Goal: Transaction & Acquisition: Purchase product/service

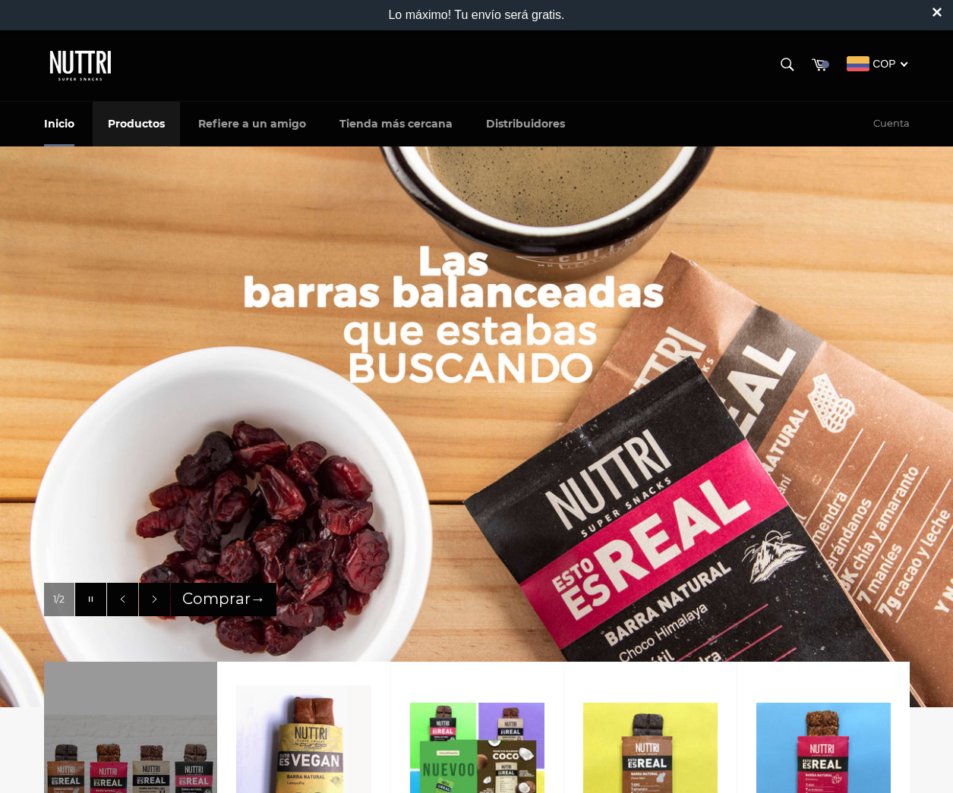
click at [134, 125] on link "Productos" at bounding box center [136, 124] width 87 height 45
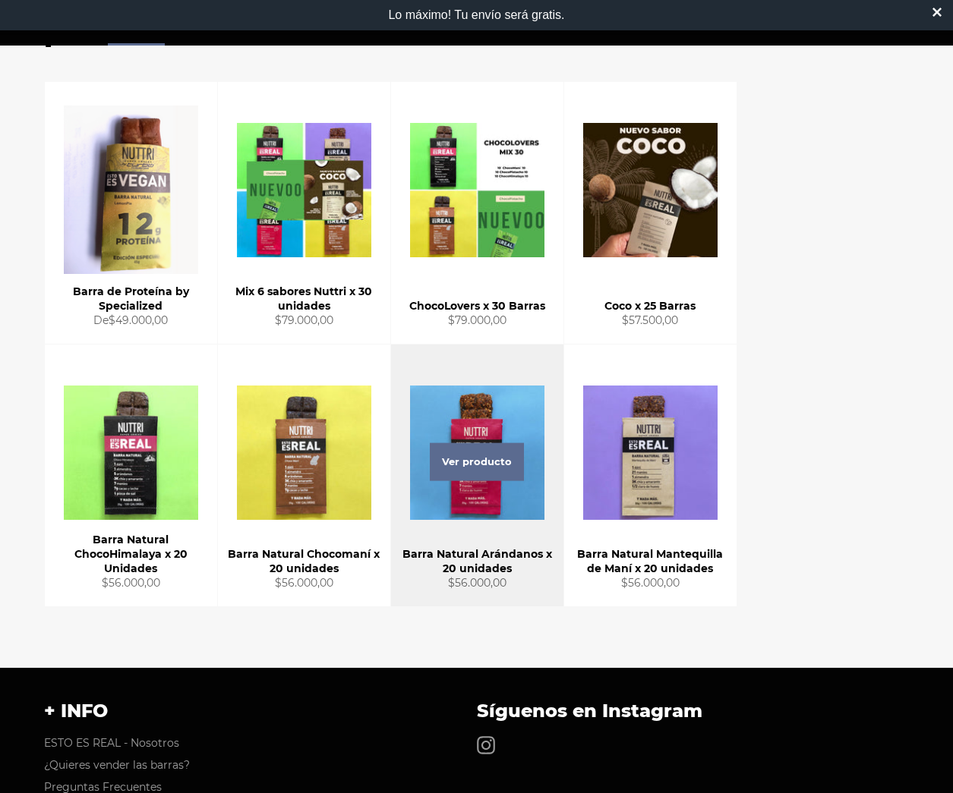
scroll to position [217, 0]
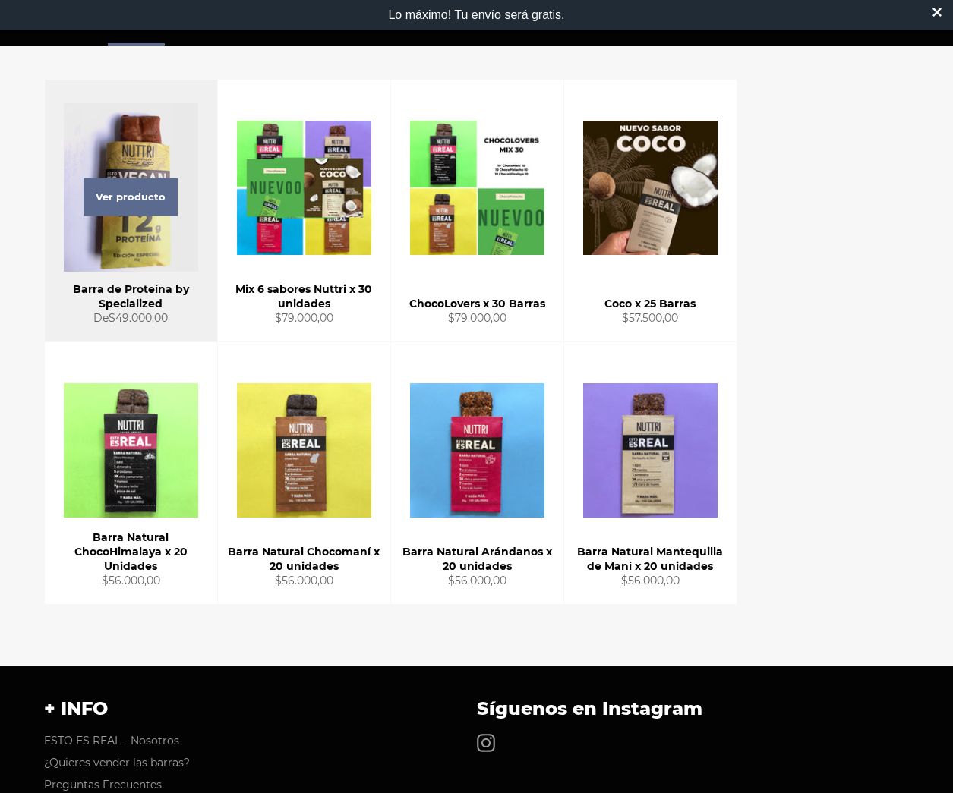
click at [142, 242] on div "Ver producto" at bounding box center [131, 211] width 172 height 262
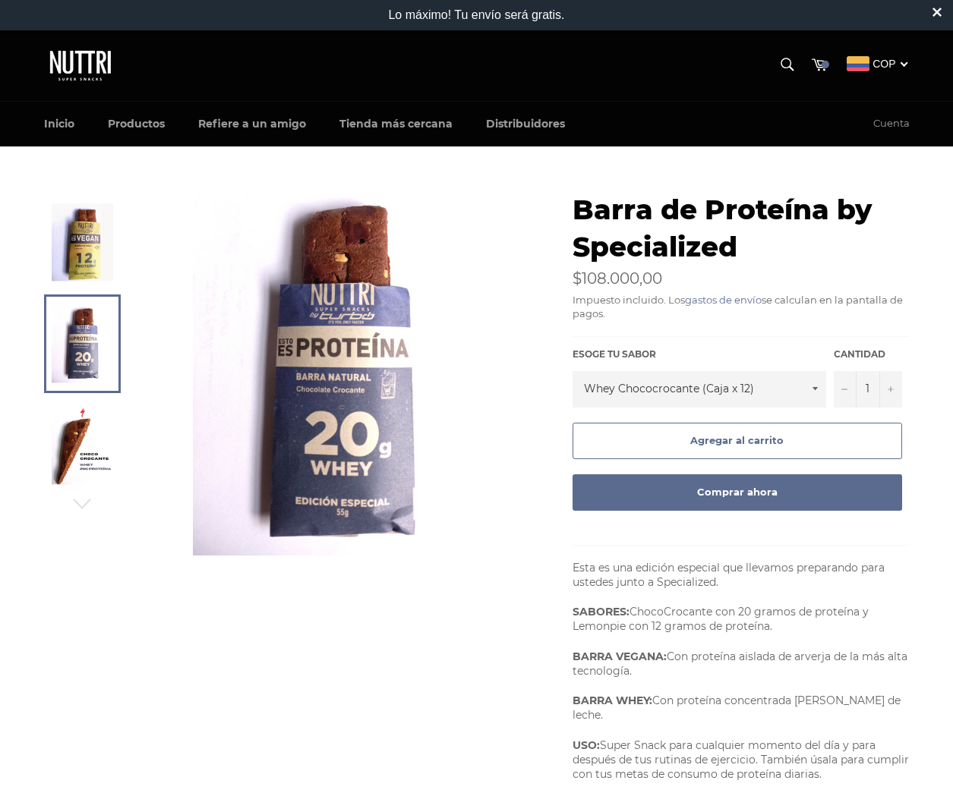
click at [87, 257] on img at bounding box center [82, 241] width 61 height 77
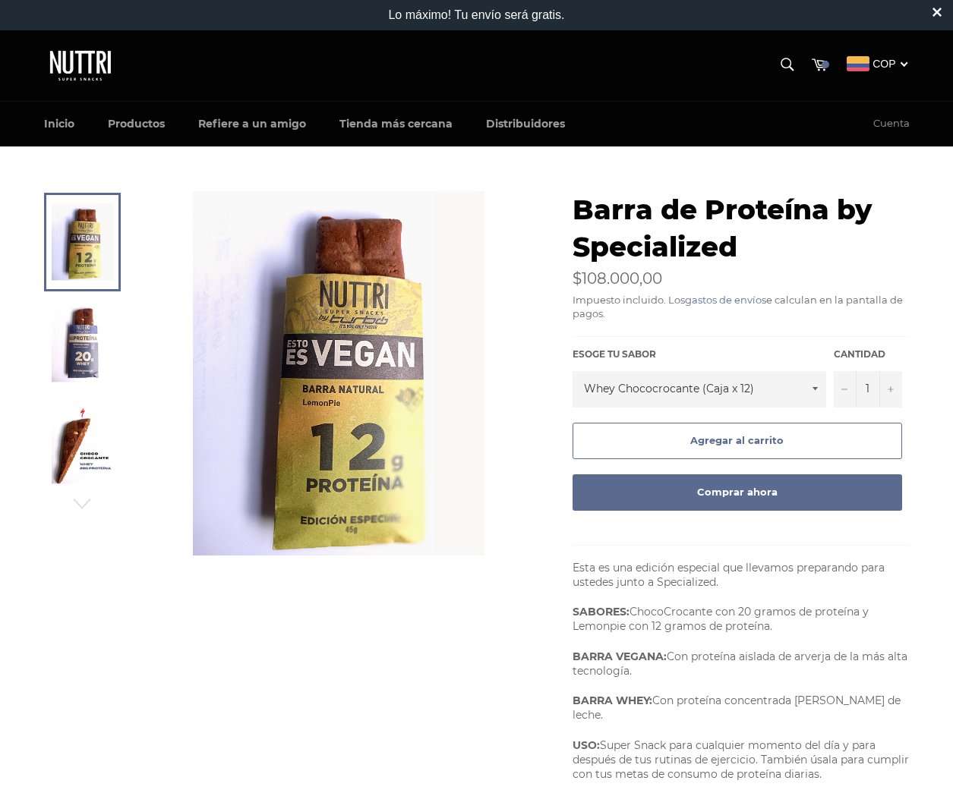
click at [88, 346] on img at bounding box center [82, 343] width 61 height 77
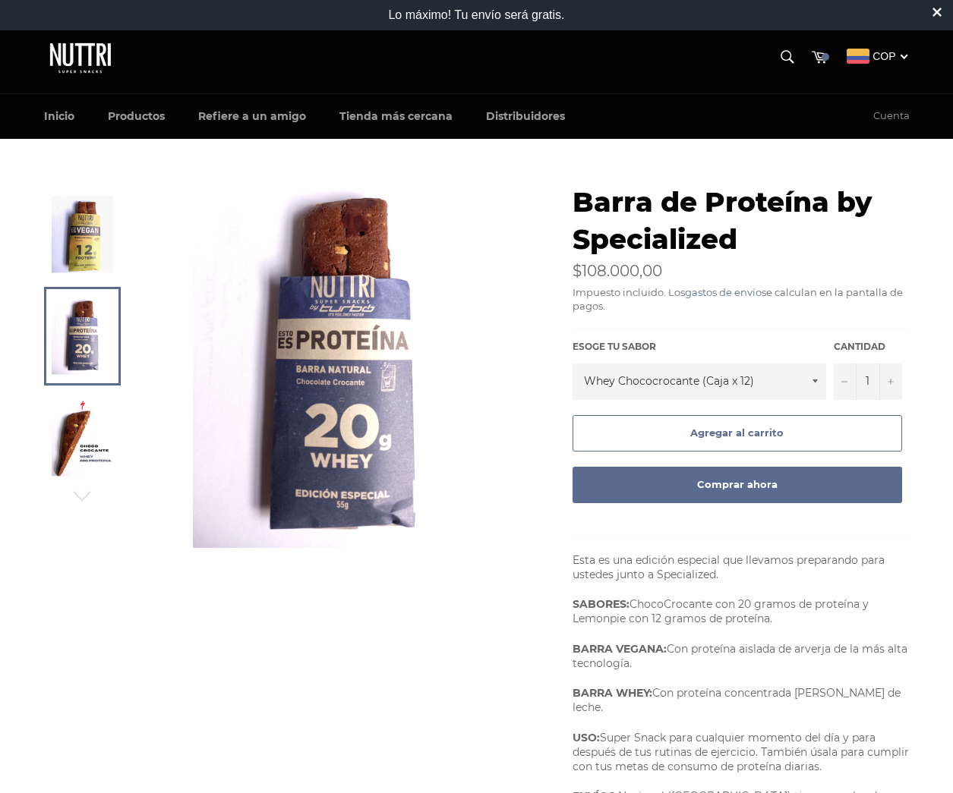
scroll to position [6, 0]
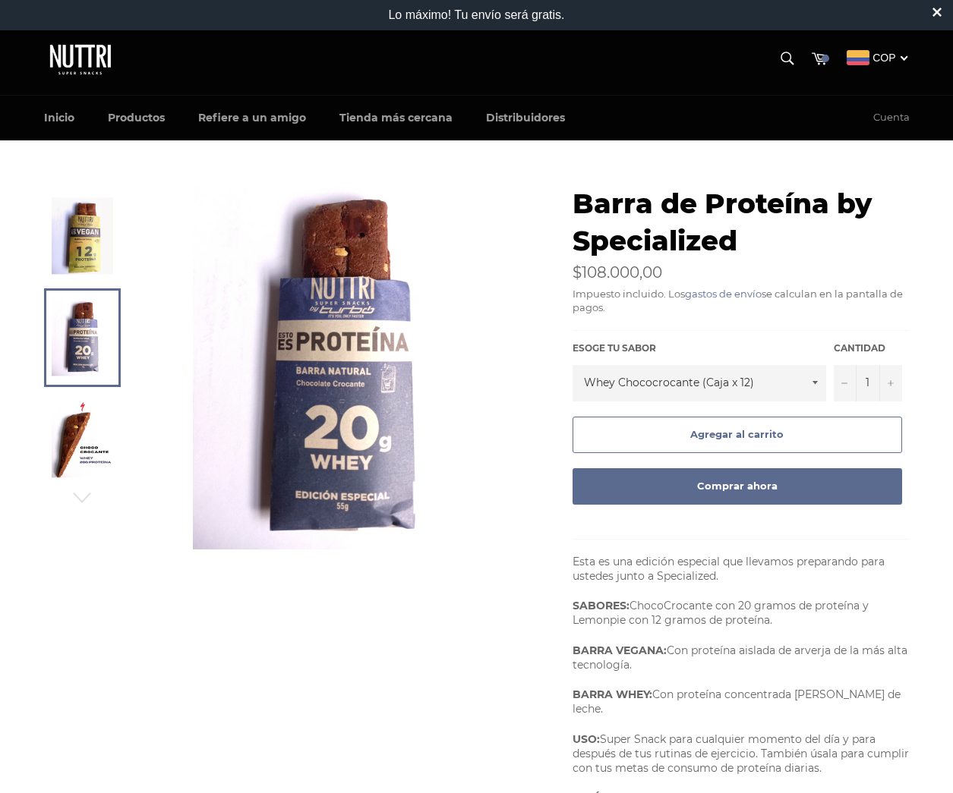
drag, startPoint x: 70, startPoint y: 258, endPoint x: 79, endPoint y: 251, distance: 11.4
click at [70, 258] on img at bounding box center [82, 235] width 61 height 77
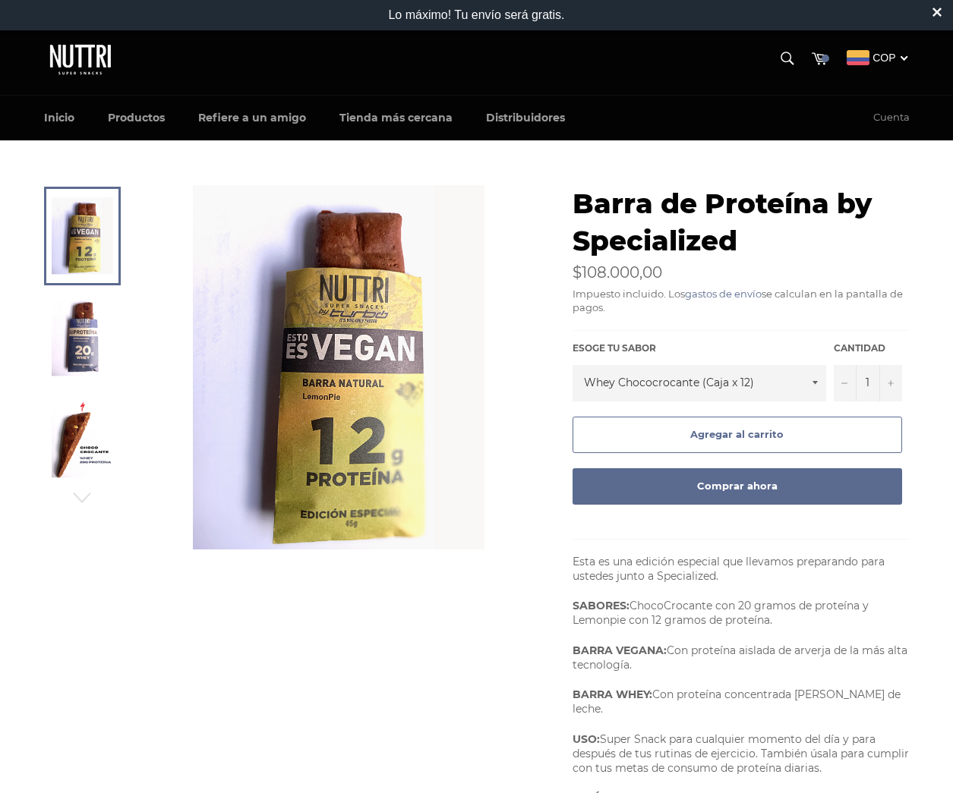
click at [786, 384] on select "Whey Chococrocante (Caja x 12) Vegana Lemon Pie (Caja x 12) De las dos por igua…" at bounding box center [699, 383] width 254 height 36
click at [572, 365] on select "Whey Chococrocante (Caja x 12) Vegana Lemon Pie (Caja x 12) De las dos por igua…" at bounding box center [699, 383] width 254 height 36
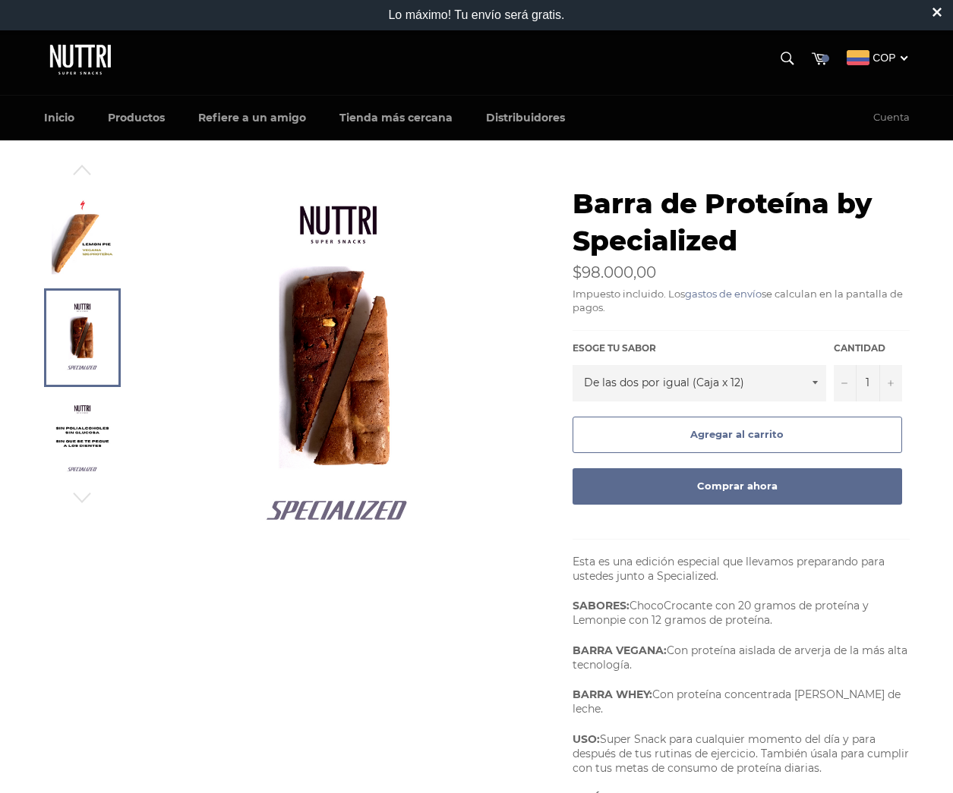
click at [698, 381] on select "Whey Chococrocante (Caja x 12) Vegana Lemon Pie (Caja x 12) De las dos por igua…" at bounding box center [699, 383] width 254 height 36
click at [572, 365] on select "Whey Chococrocante (Caja x 12) Vegana Lemon Pie (Caja x 12) De las dos por igua…" at bounding box center [699, 383] width 254 height 36
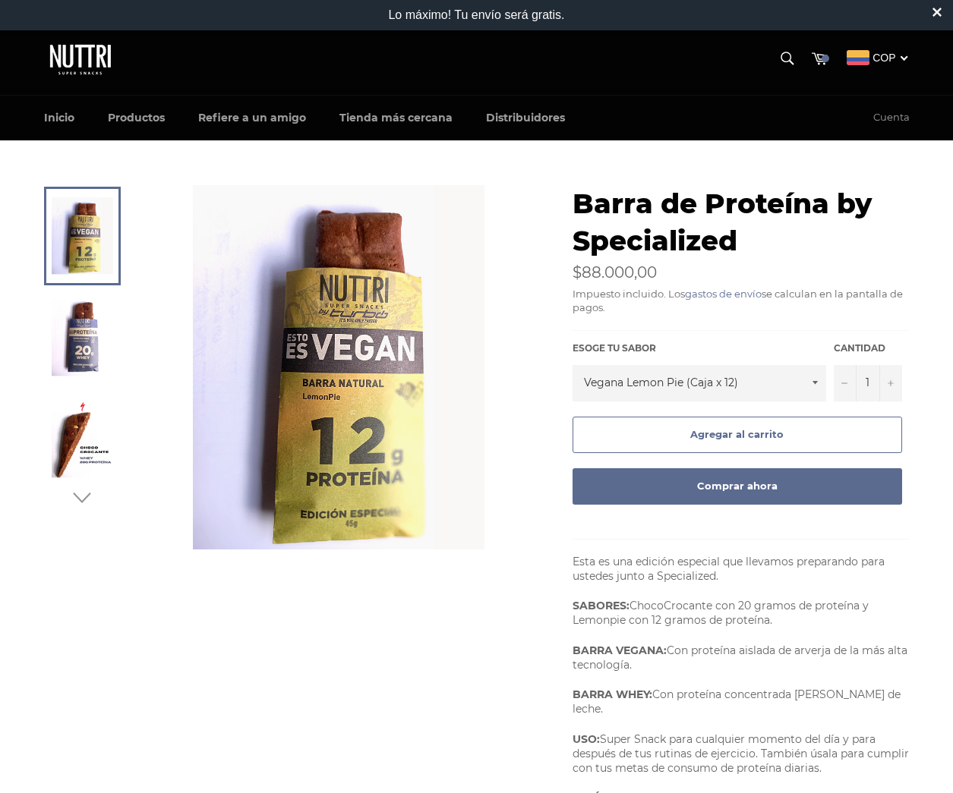
click at [88, 502] on icon "button" at bounding box center [82, 498] width 23 height 23
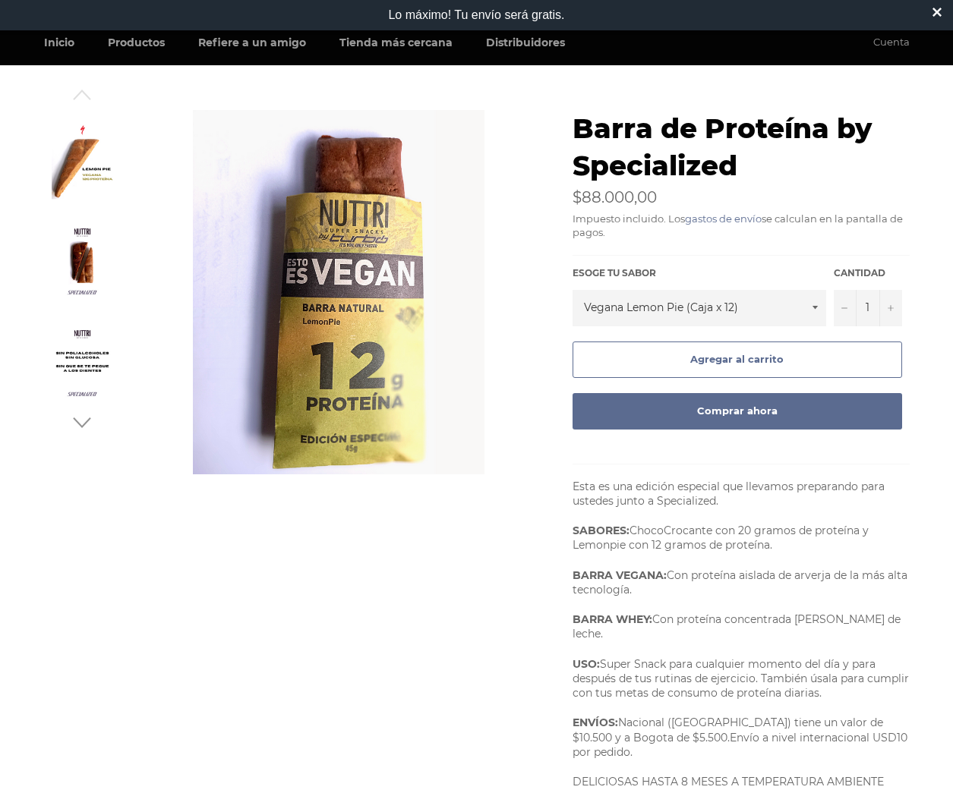
scroll to position [98, 0]
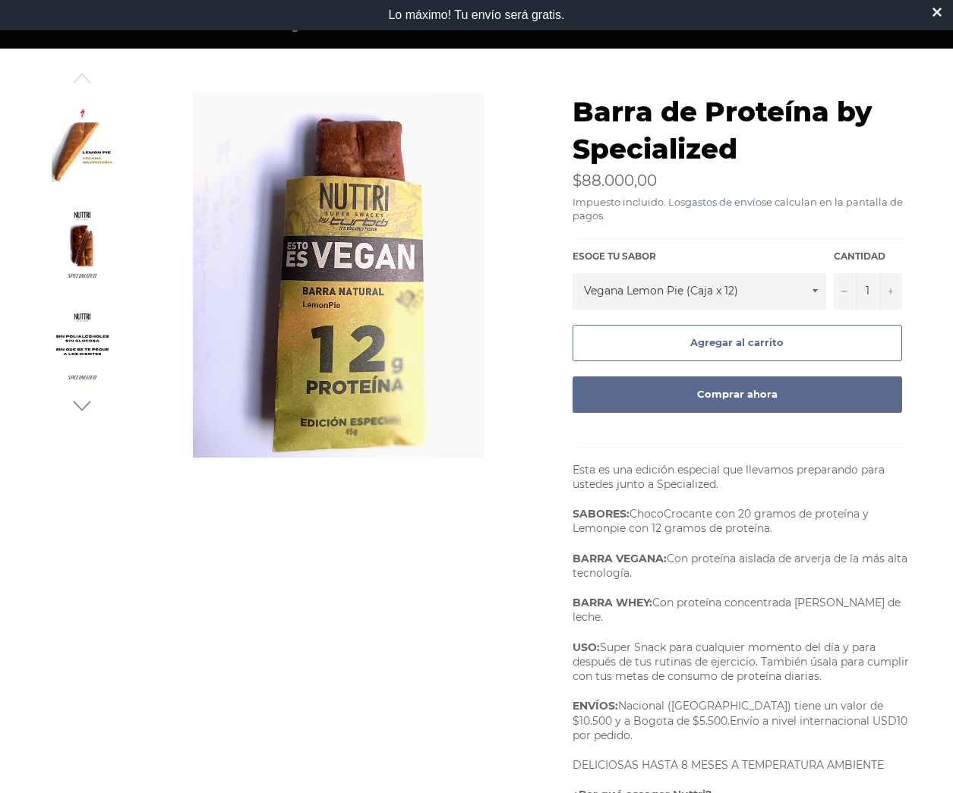
click at [73, 404] on icon "button" at bounding box center [82, 406] width 23 height 23
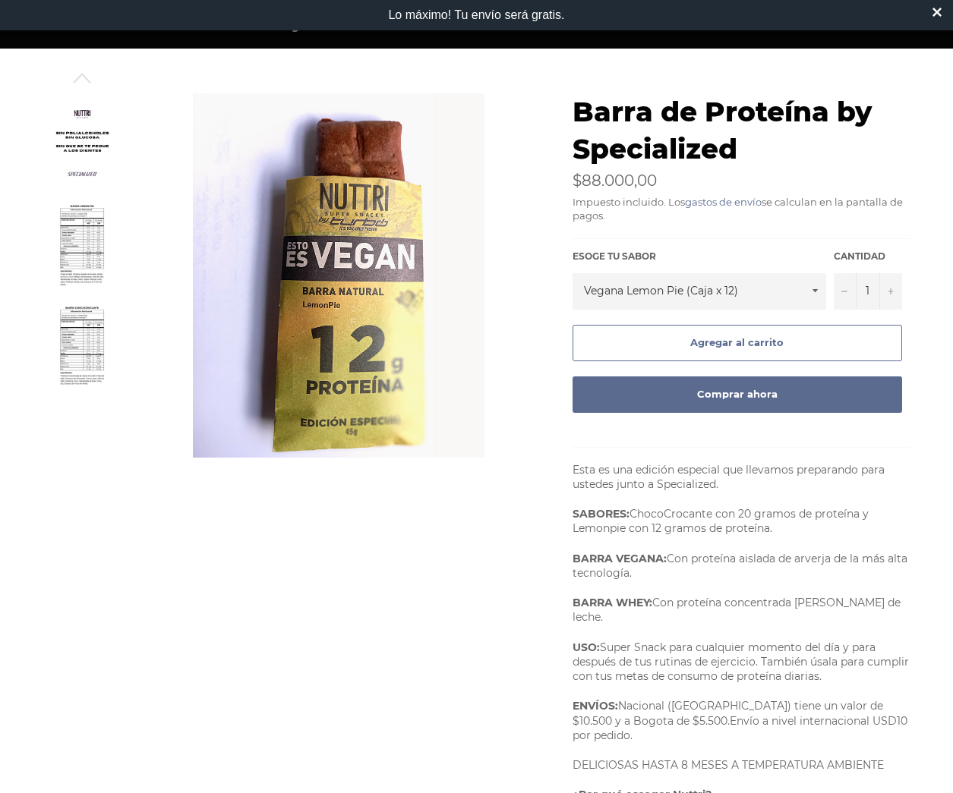
click at [662, 295] on select "Whey Chococrocante (Caja x 12) Vegana Lemon Pie (Caja x 12) De las dos por igua…" at bounding box center [699, 291] width 254 height 36
select select "Vegana Lemon Pie (Caja x 6)"
click at [572, 273] on select "Whey Chococrocante (Caja x 12) Vegana Lemon Pie (Caja x 12) De las dos por igua…" at bounding box center [699, 291] width 254 height 36
drag, startPoint x: 695, startPoint y: 400, endPoint x: 692, endPoint y: 453, distance: 53.2
click at [707, 495] on div "Barra de Proteína by Specialized En oferta Precio habitual $49.000,00 Impuesto …" at bounding box center [740, 612] width 337 height 1039
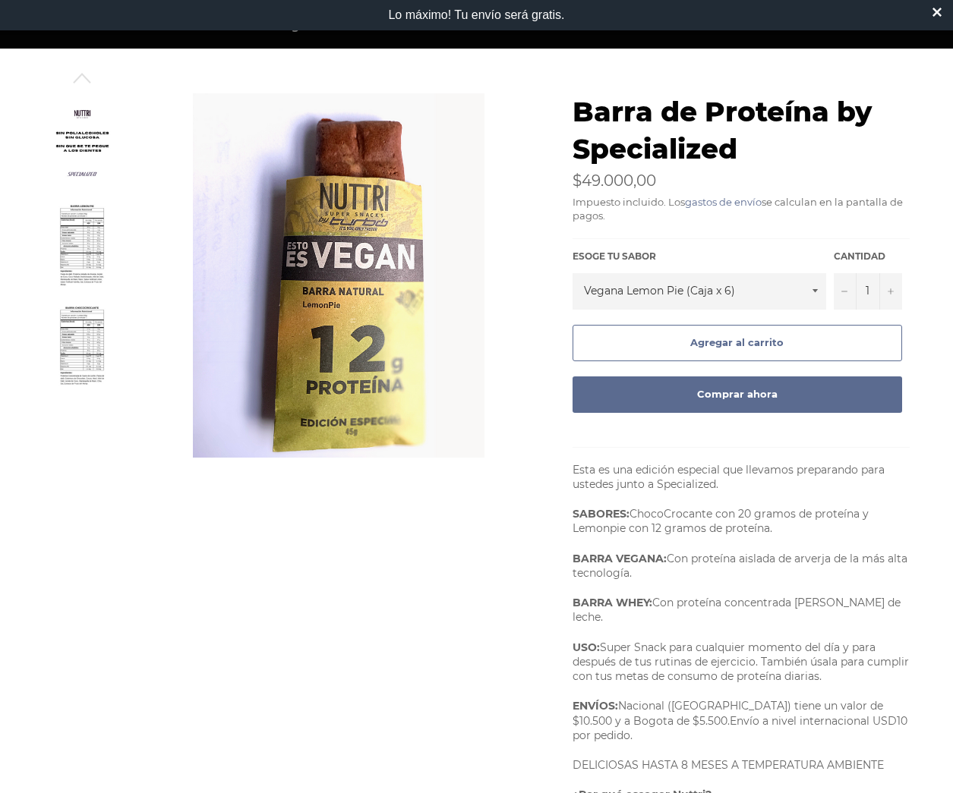
click at [718, 345] on span "Agregar al carrito" at bounding box center [736, 342] width 93 height 12
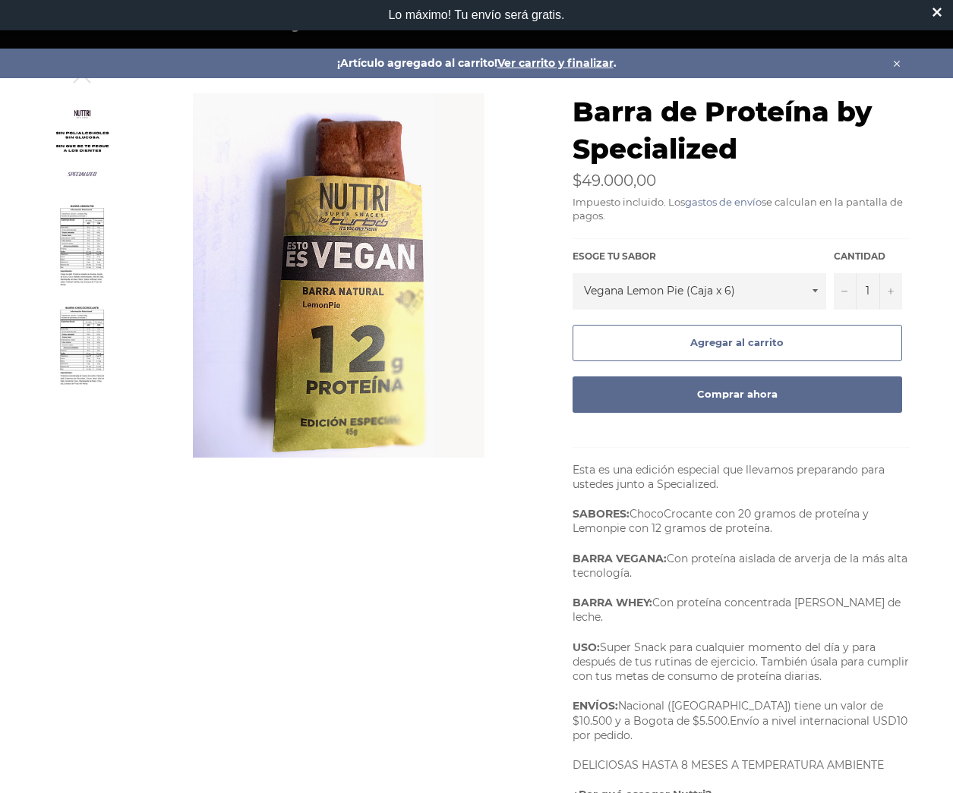
click at [891, 68] on icon "button" at bounding box center [896, 63] width 11 height 11
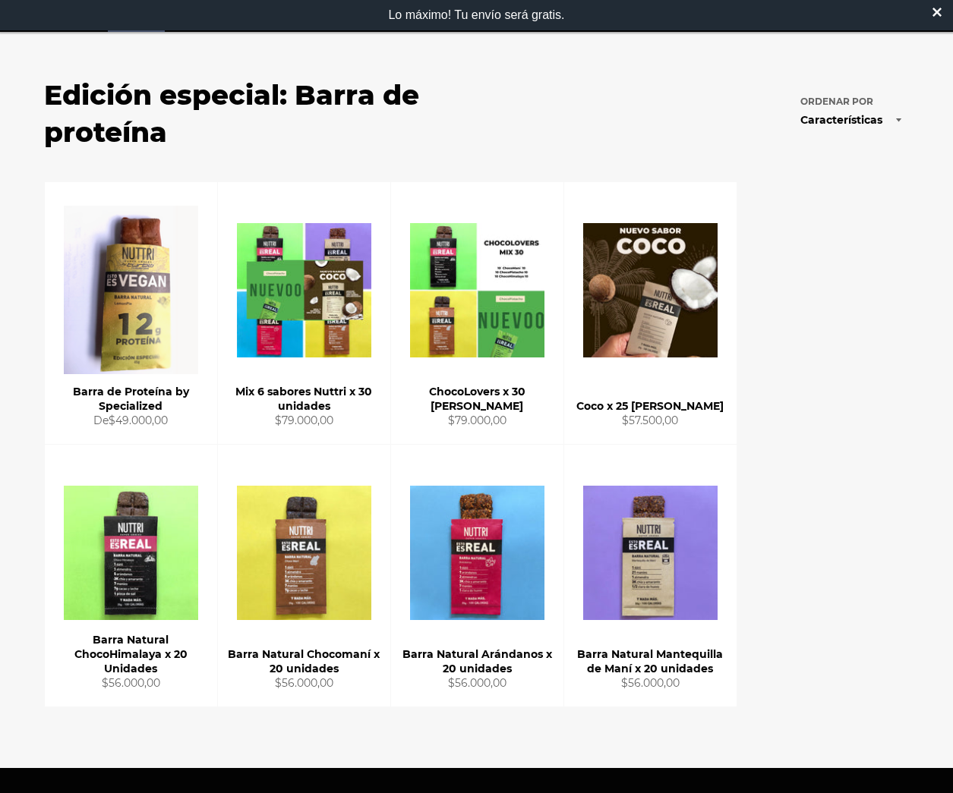
scroll to position [140, 0]
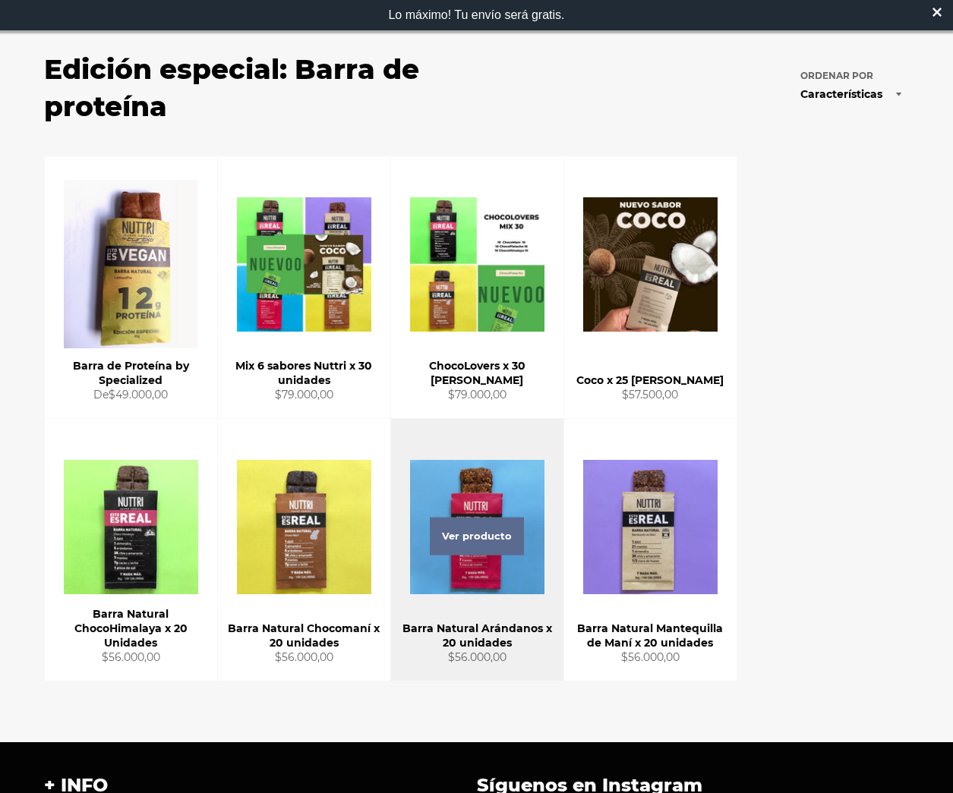
click at [479, 581] on div "Ver producto" at bounding box center [477, 550] width 172 height 262
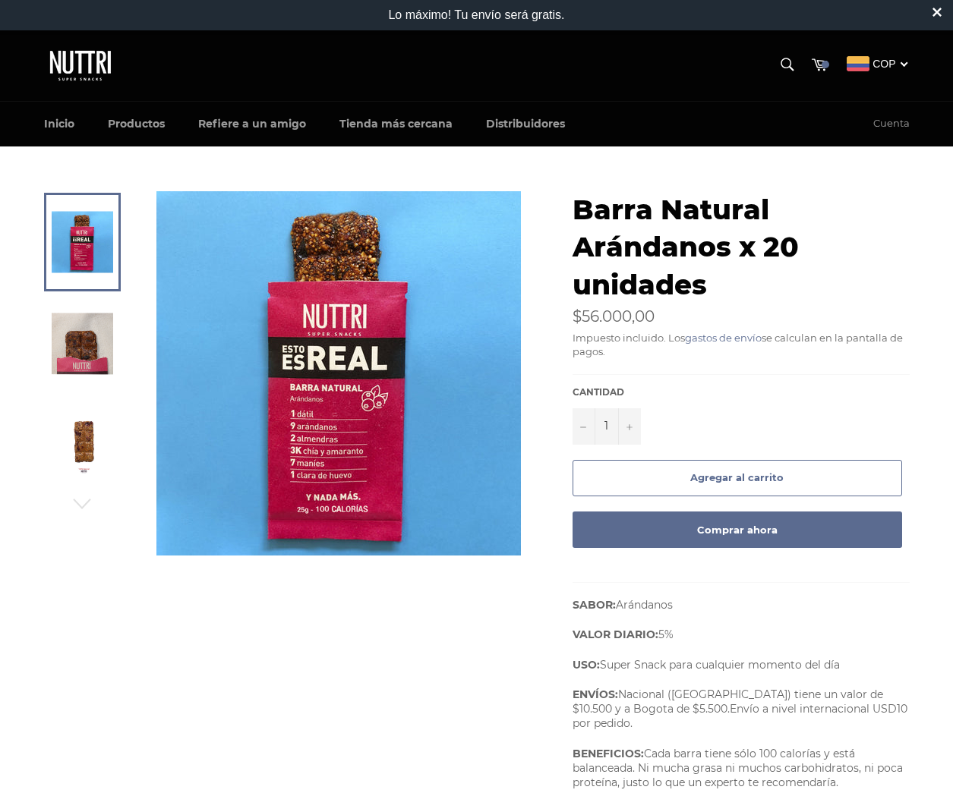
click at [95, 445] on img at bounding box center [82, 445] width 61 height 61
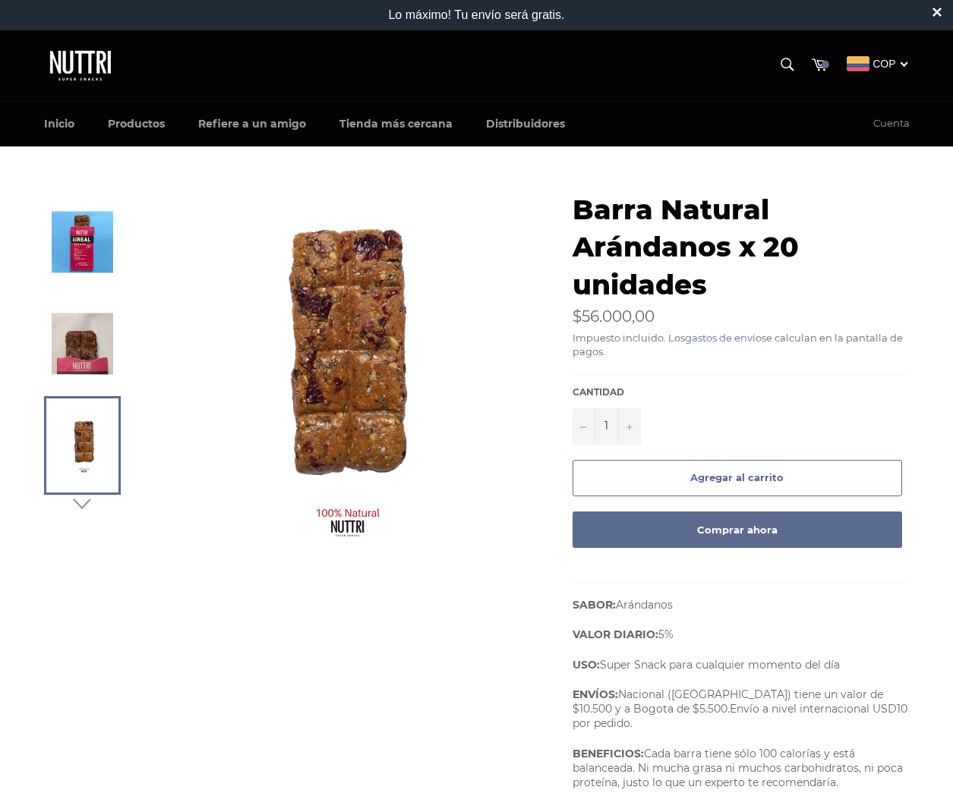
click at [89, 493] on icon "button" at bounding box center [82, 504] width 23 height 23
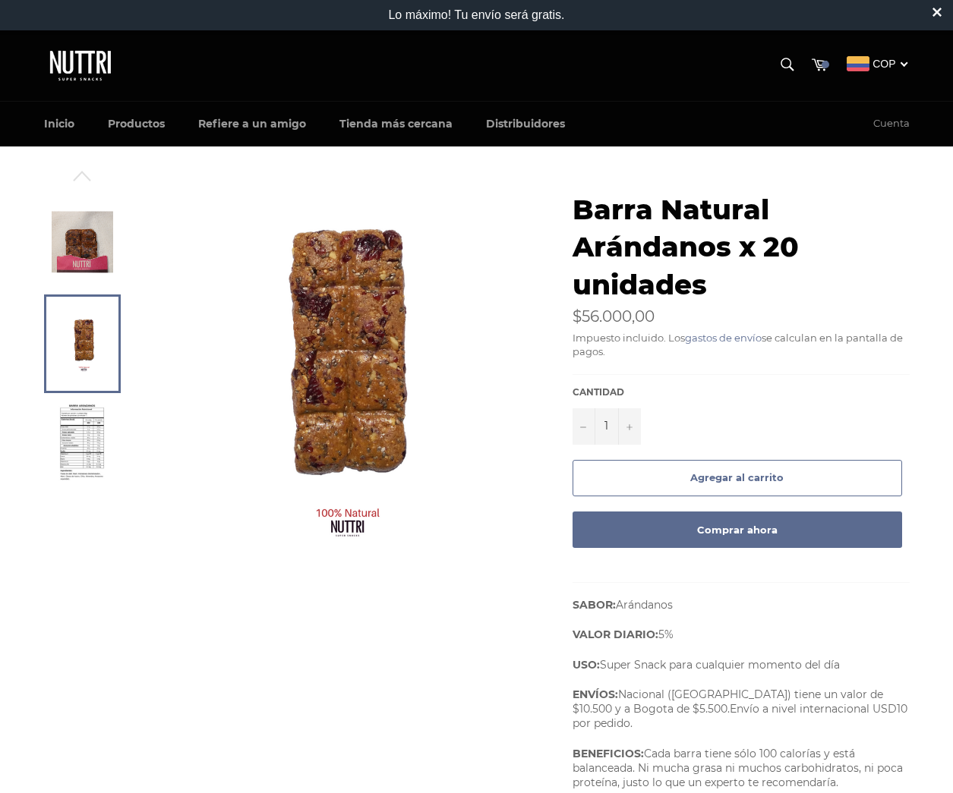
click at [87, 459] on img at bounding box center [81, 446] width 47 height 84
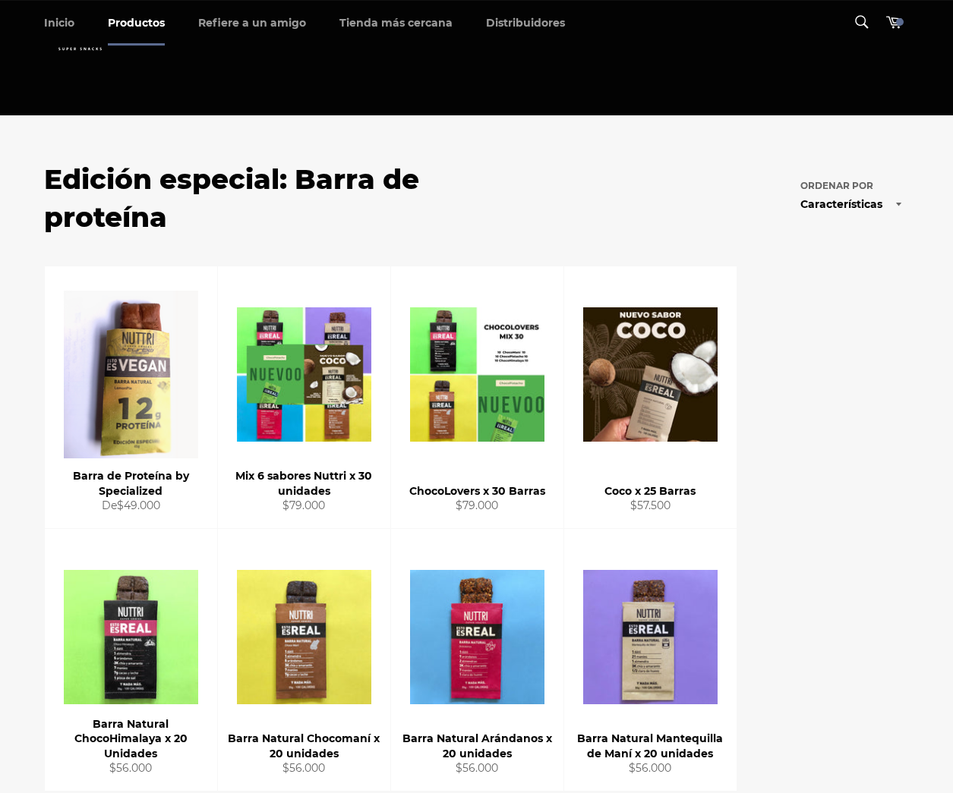
scroll to position [140, 0]
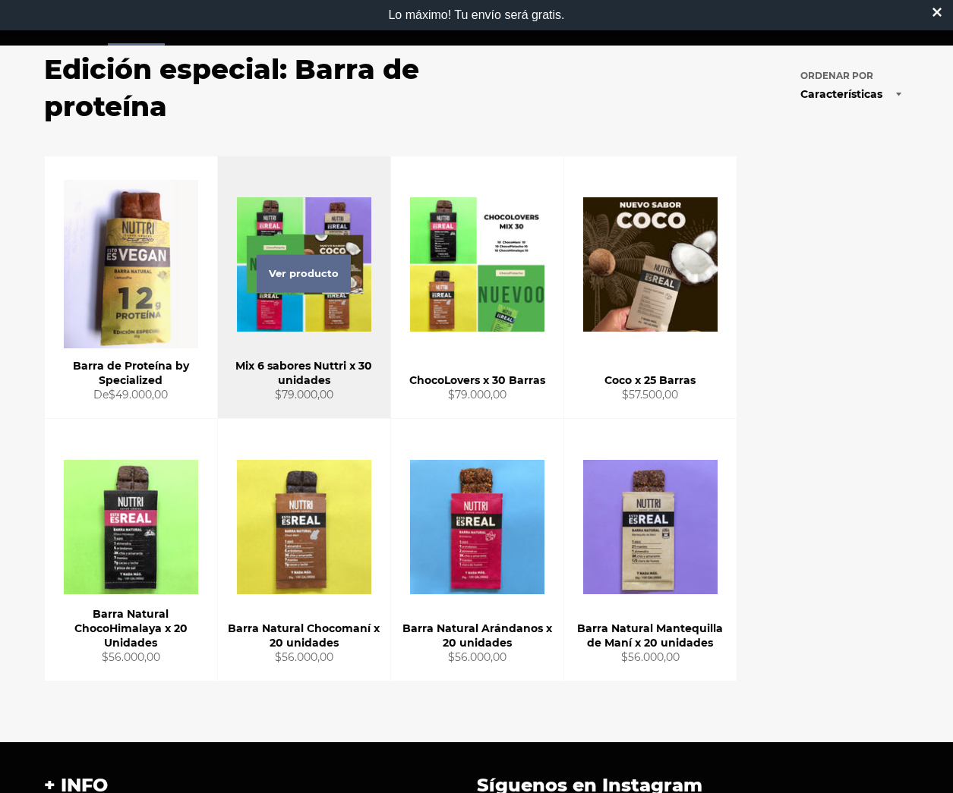
click at [344, 331] on div "Ver producto" at bounding box center [304, 287] width 172 height 262
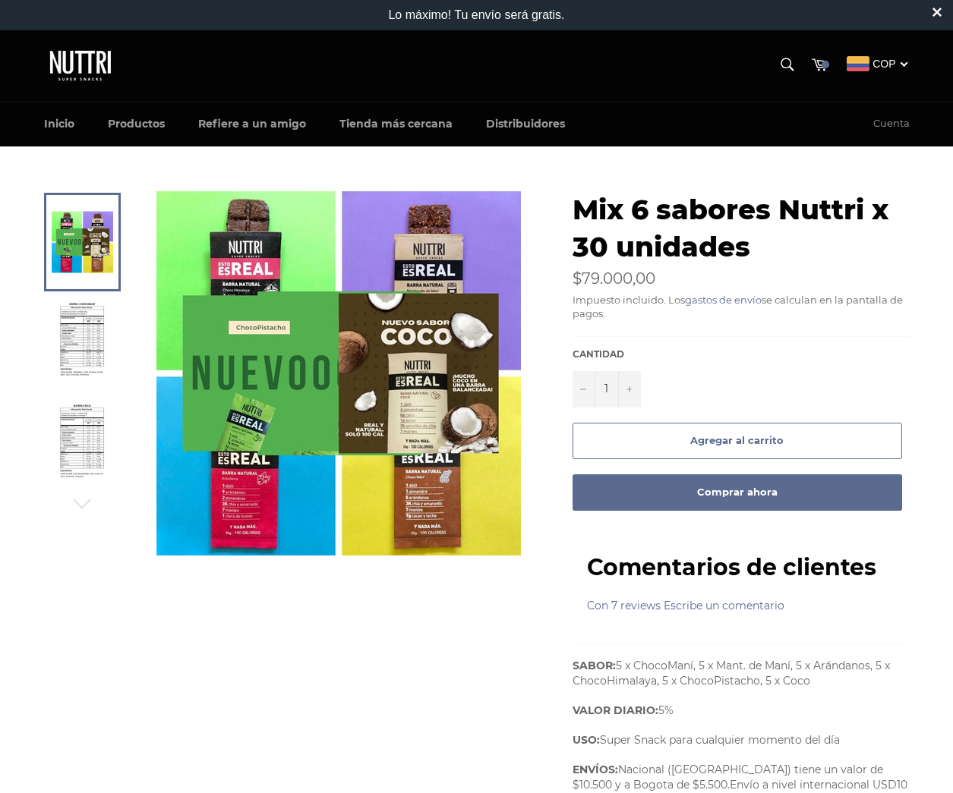
click at [449, 643] on div at bounding box center [469, 745] width 881 height 1109
click at [258, 278] on img at bounding box center [338, 373] width 364 height 364
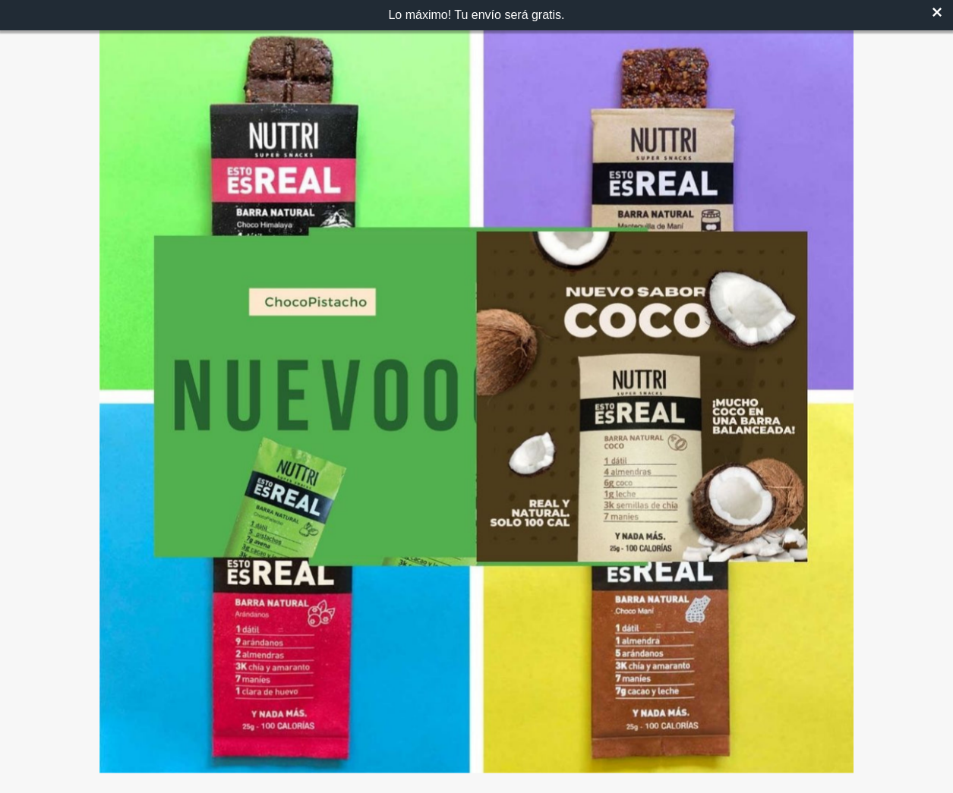
click at [859, 230] on div at bounding box center [476, 396] width 953 height 793
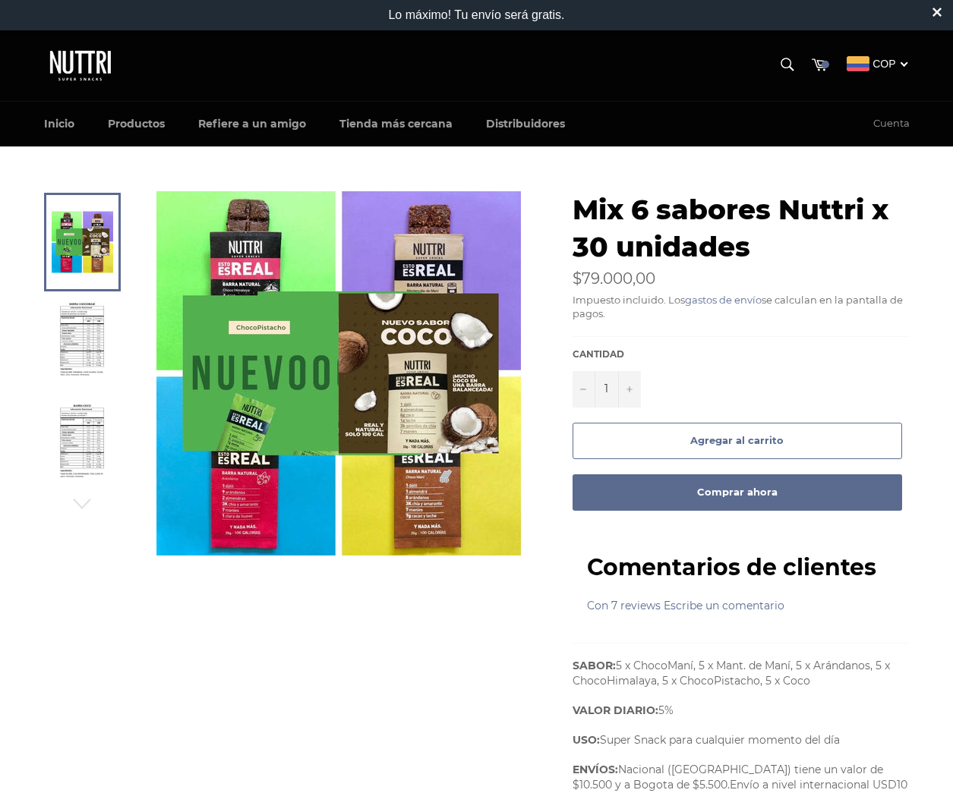
scroll to position [2, 0]
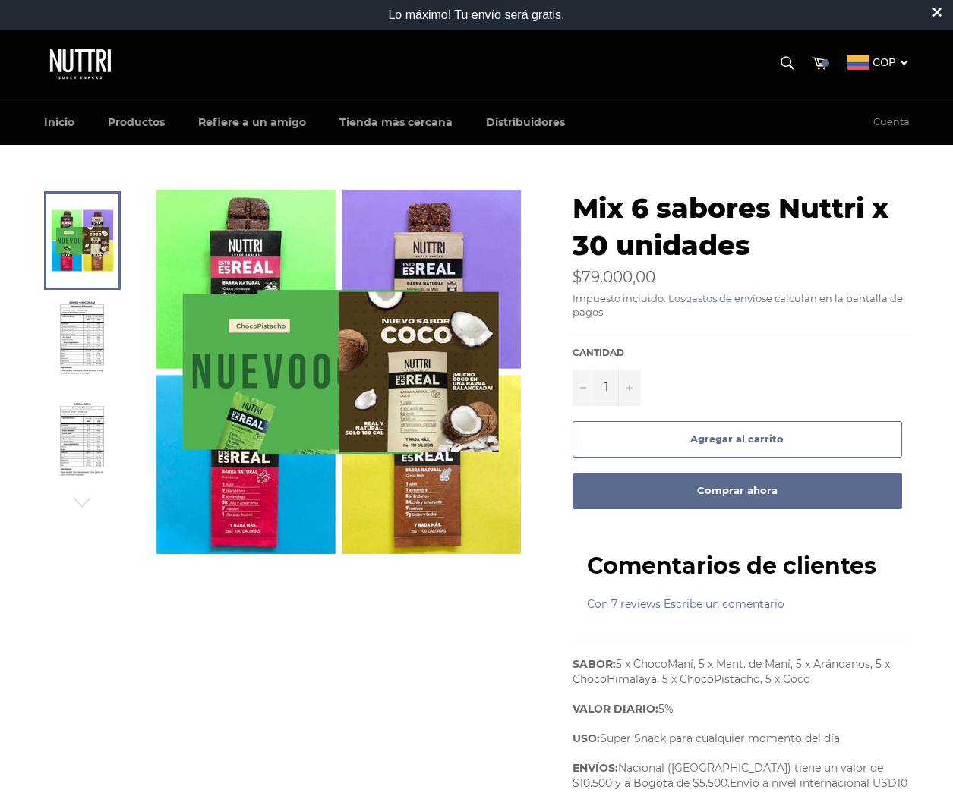
click at [82, 351] on img at bounding box center [81, 343] width 47 height 84
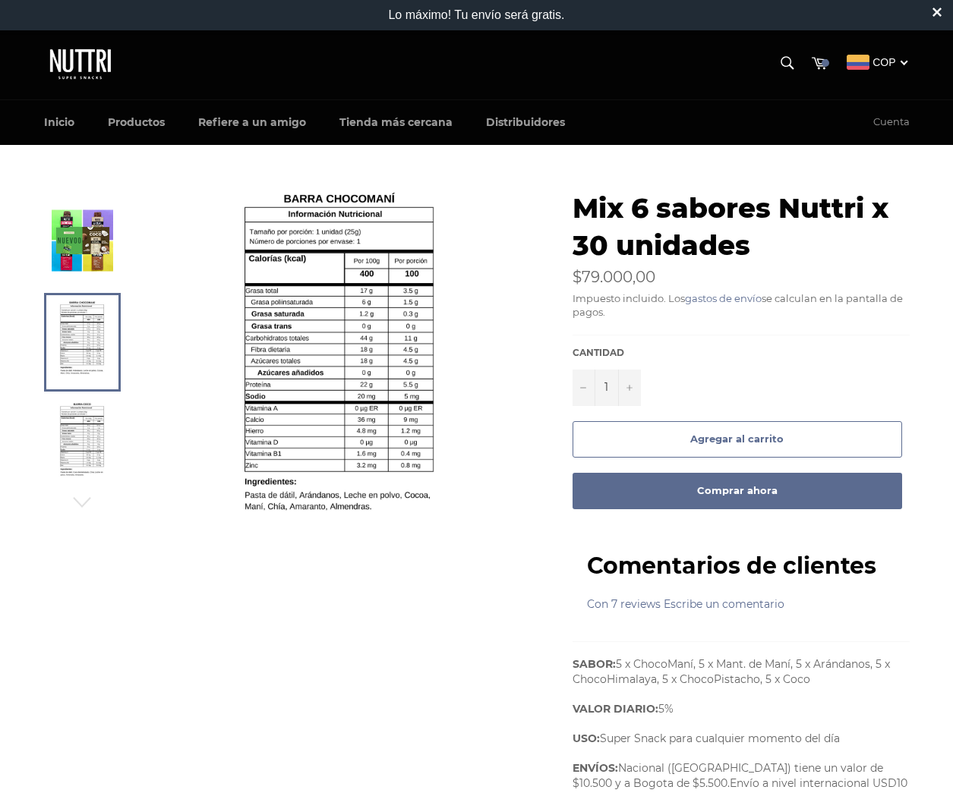
scroll to position [0, 0]
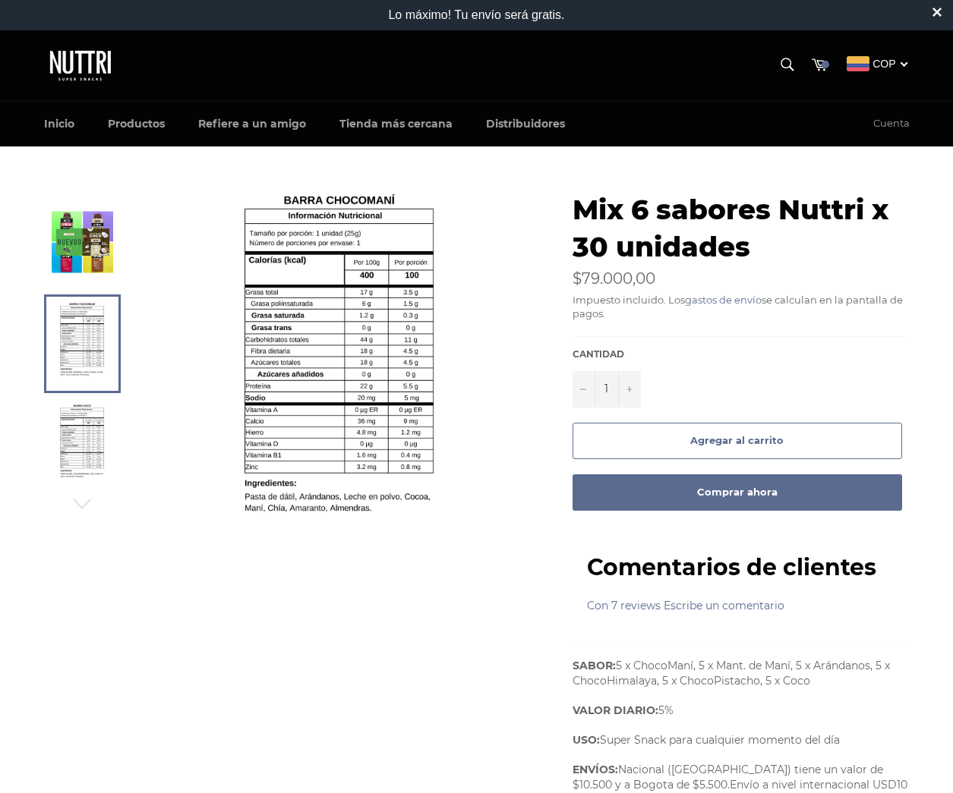
click at [72, 427] on img at bounding box center [81, 446] width 47 height 84
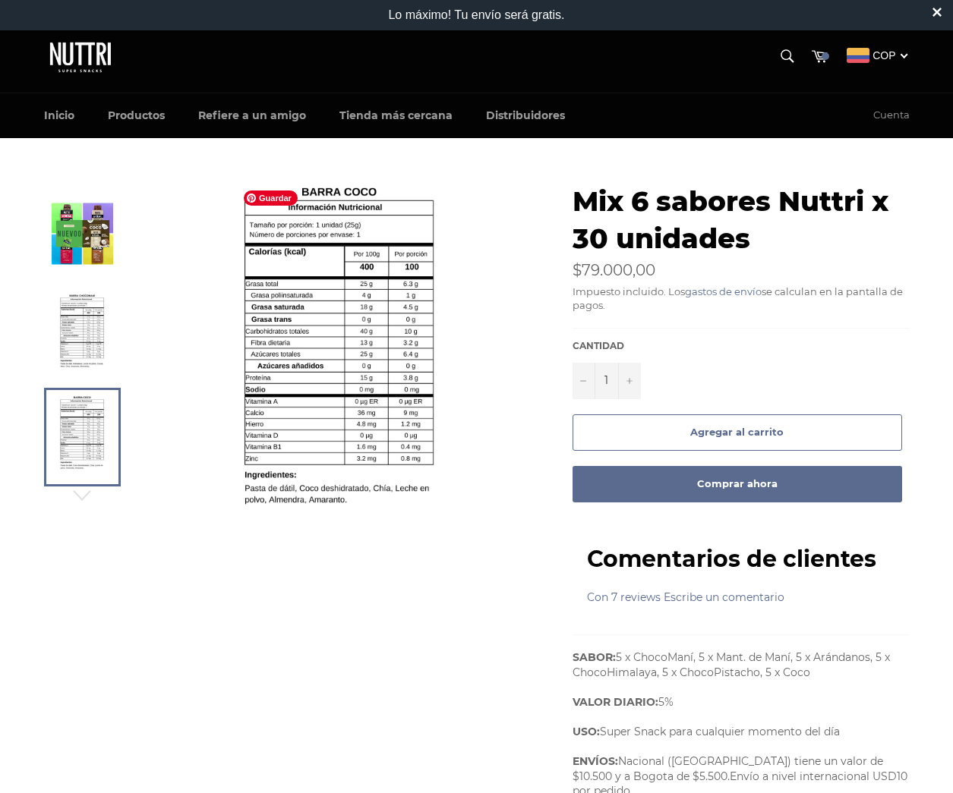
scroll to position [10, 0]
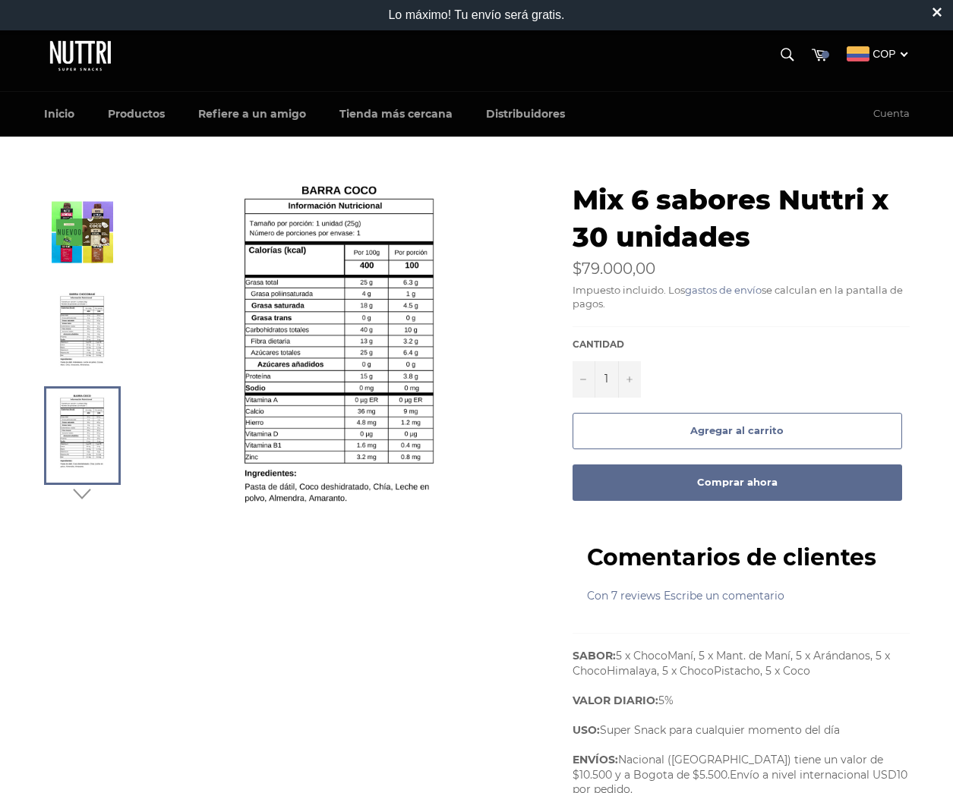
click at [79, 495] on icon "button" at bounding box center [81, 494] width 17 height 11
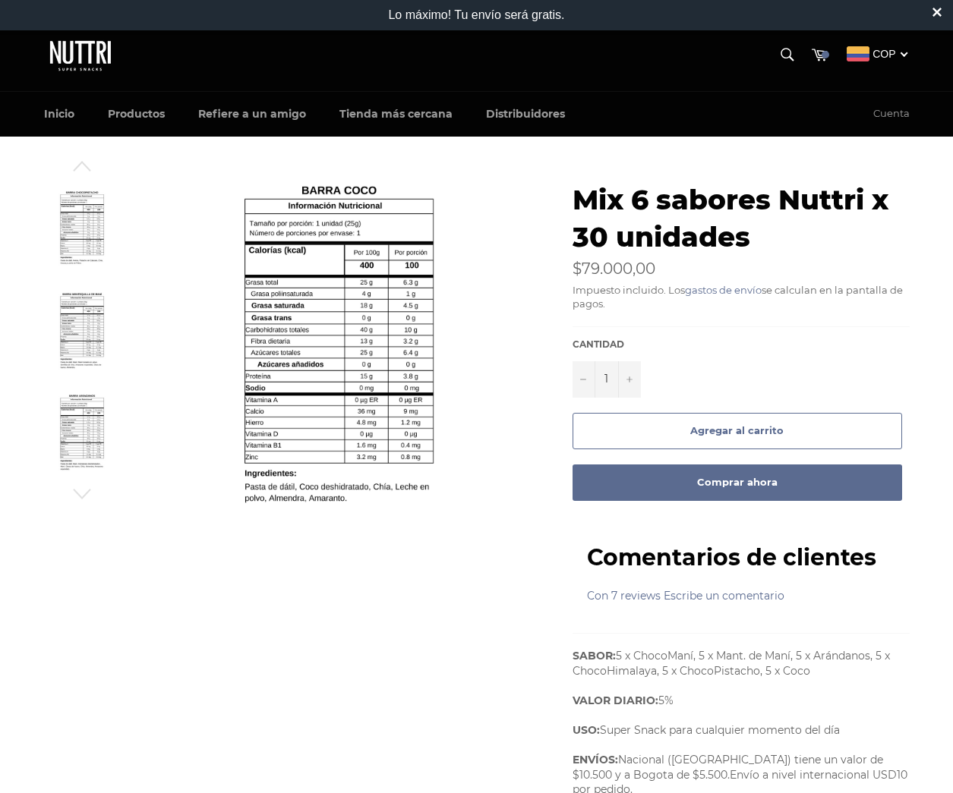
click at [90, 233] on img at bounding box center [81, 233] width 47 height 84
click at [96, 299] on img at bounding box center [81, 334] width 47 height 84
click at [101, 237] on img at bounding box center [81, 233] width 47 height 84
click at [599, 427] on button "Agregar al carrito" at bounding box center [736, 431] width 329 height 36
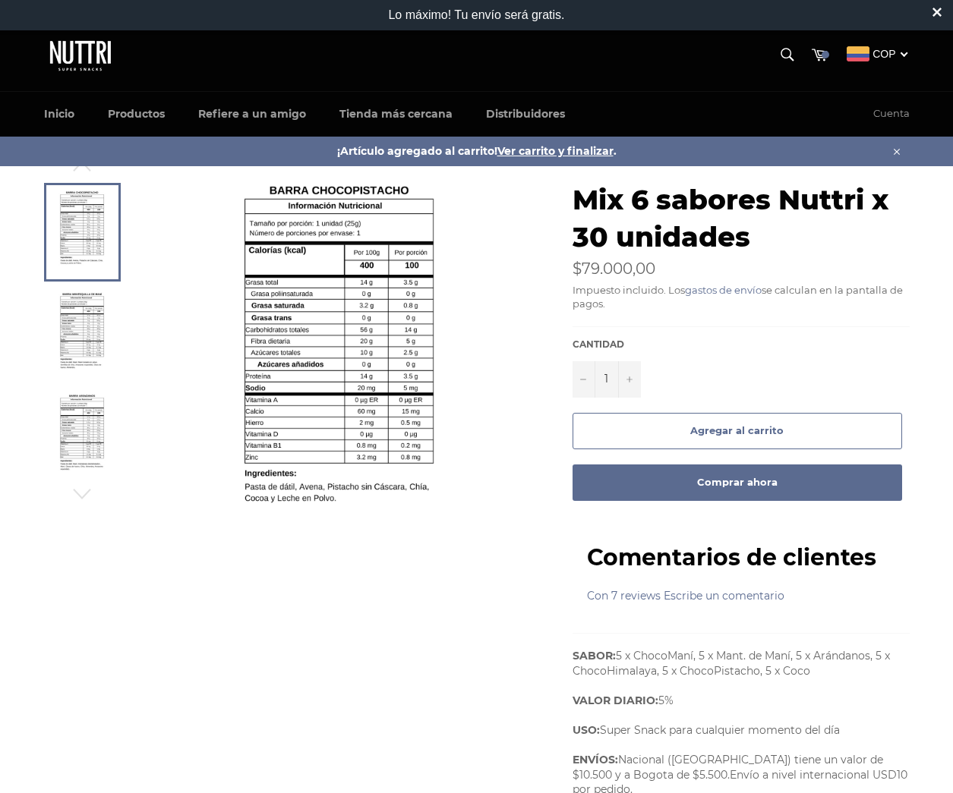
click at [599, 149] on span "Ver carrito y finalizar" at bounding box center [555, 151] width 116 height 14
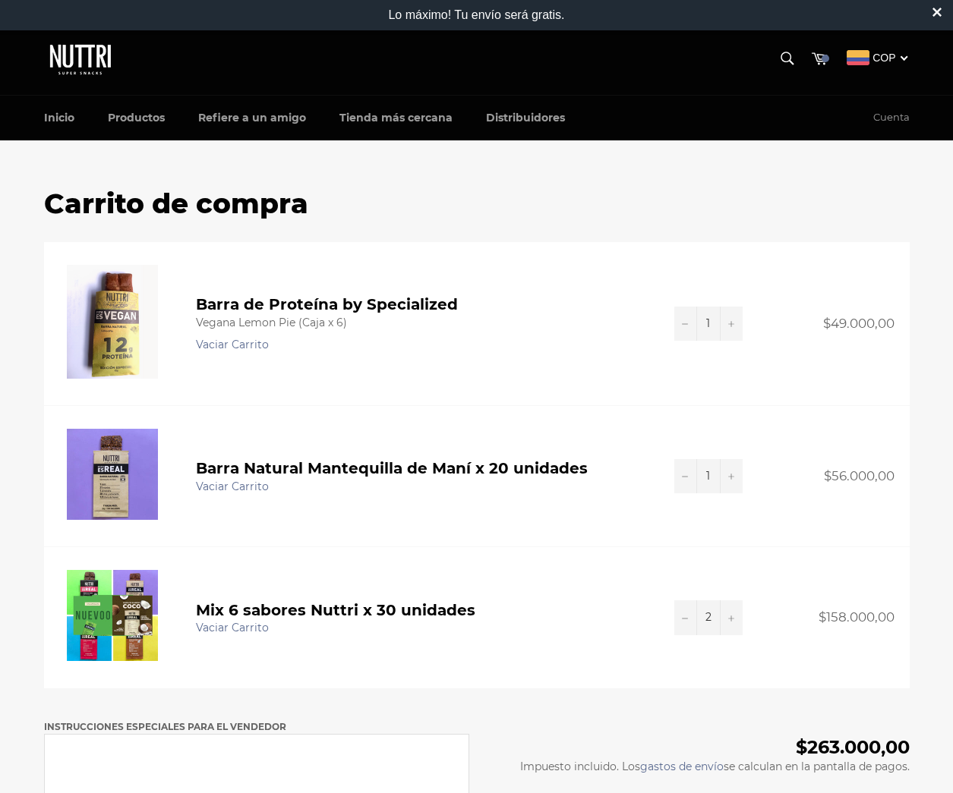
scroll to position [8, 0]
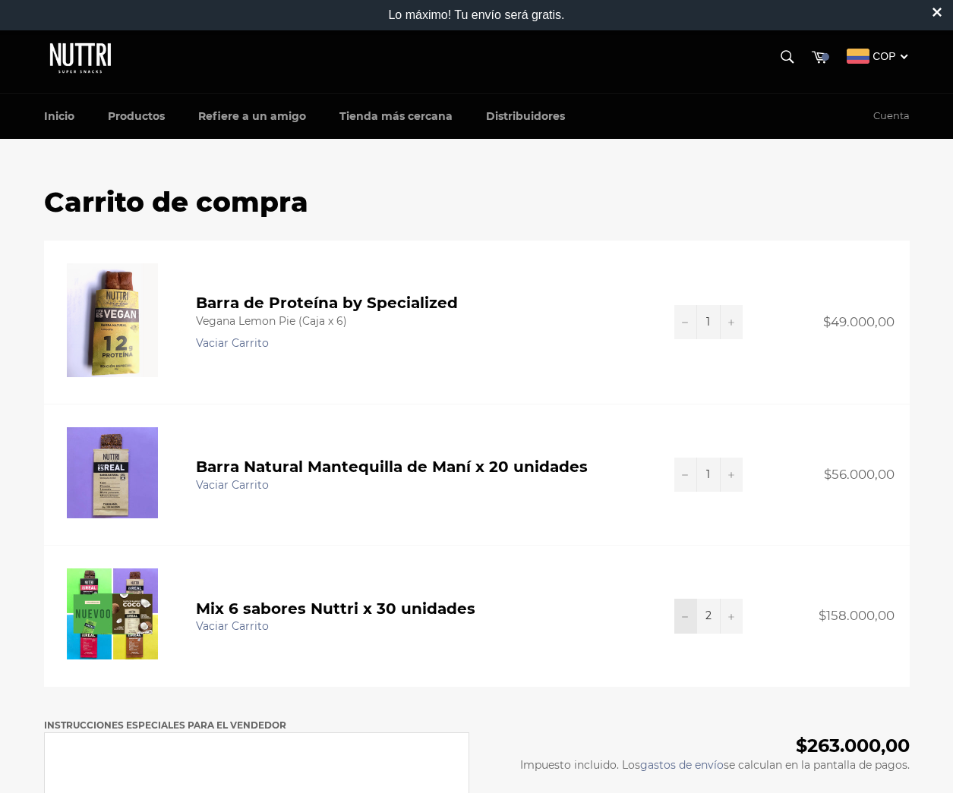
click at [683, 619] on icon "Quitar uno a la cantidad de artículos" at bounding box center [685, 617] width 6 height 6
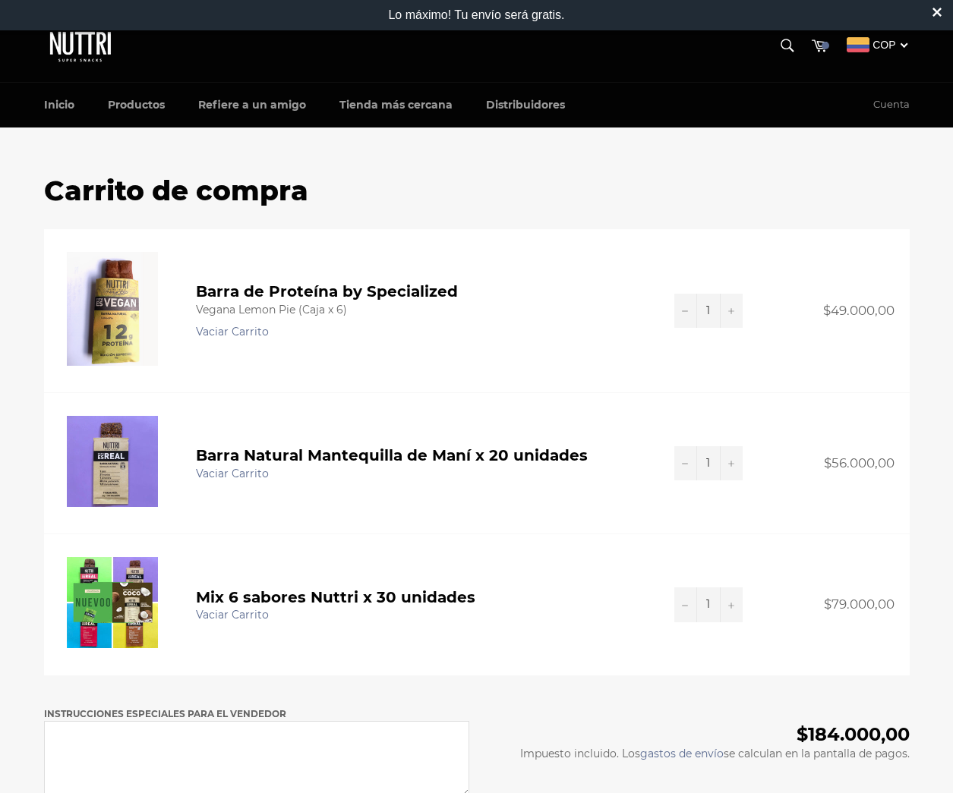
scroll to position [22, 0]
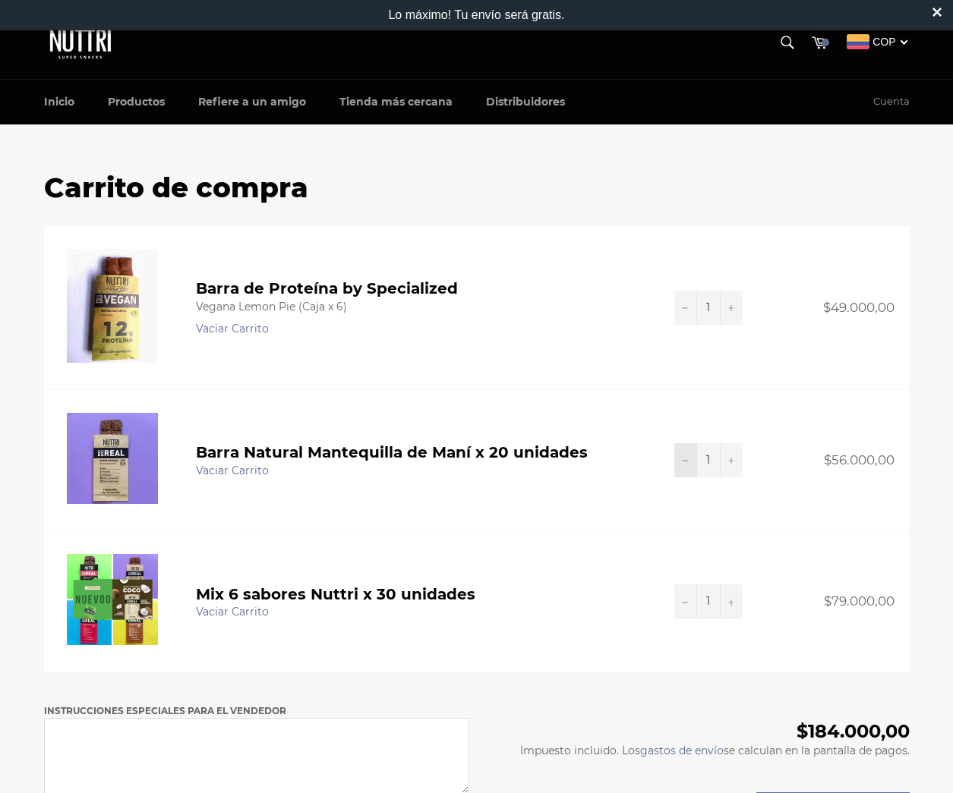
click at [681, 463] on button "−" at bounding box center [685, 460] width 23 height 34
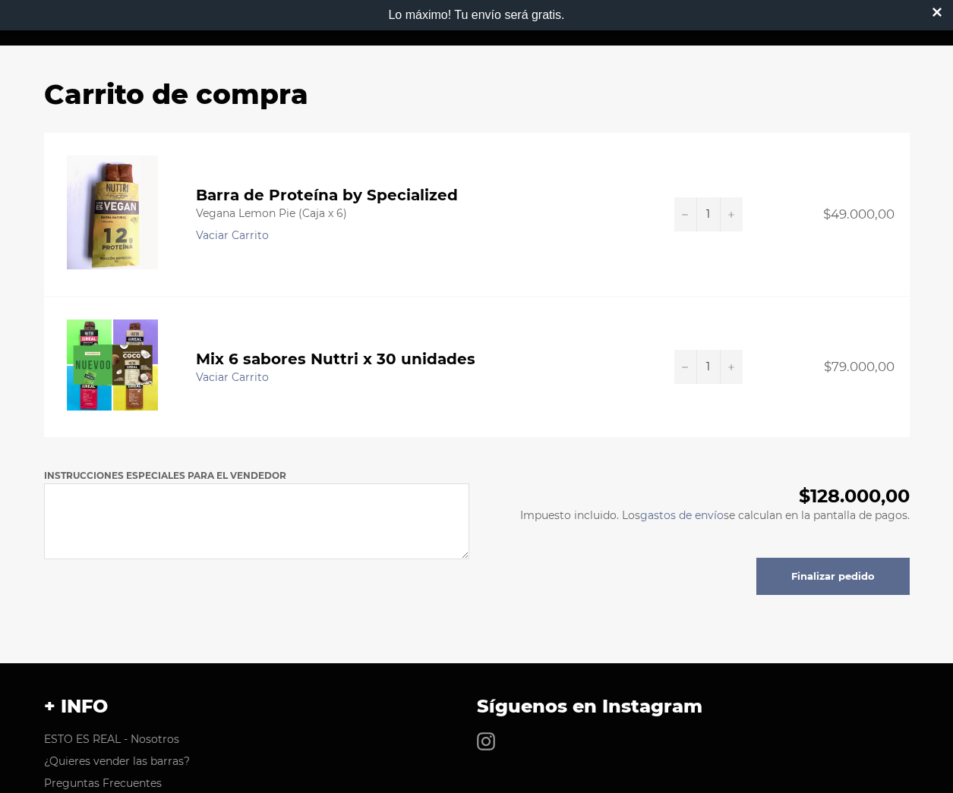
scroll to position [113, 0]
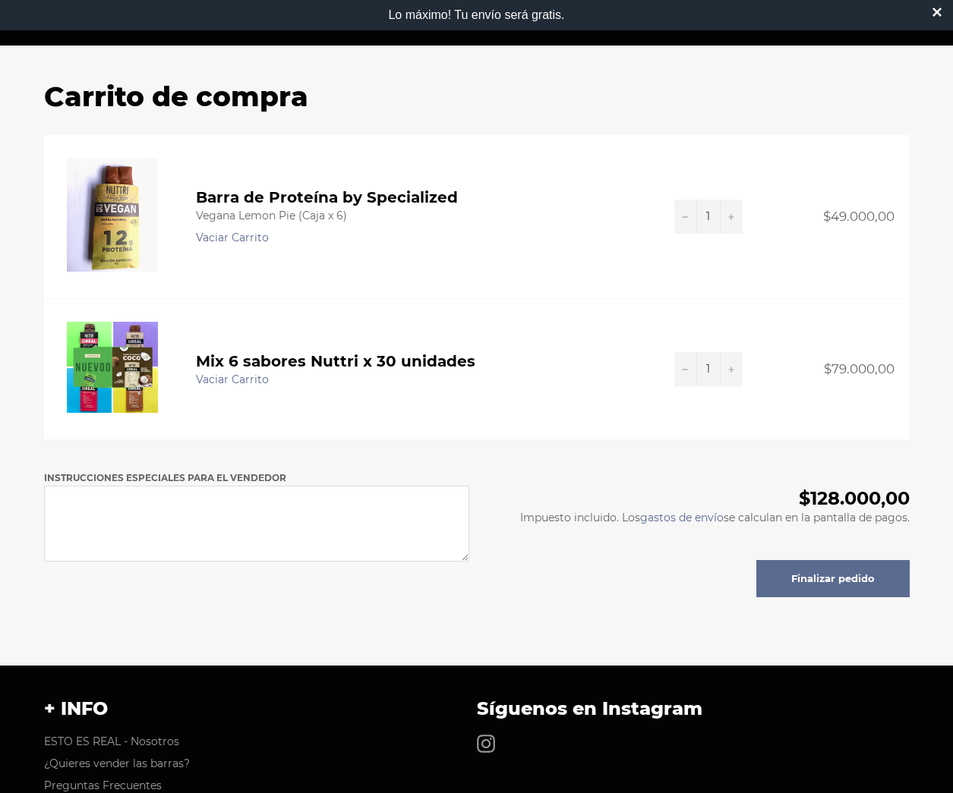
click at [876, 561] on button "Finalizar pedido" at bounding box center [832, 579] width 153 height 38
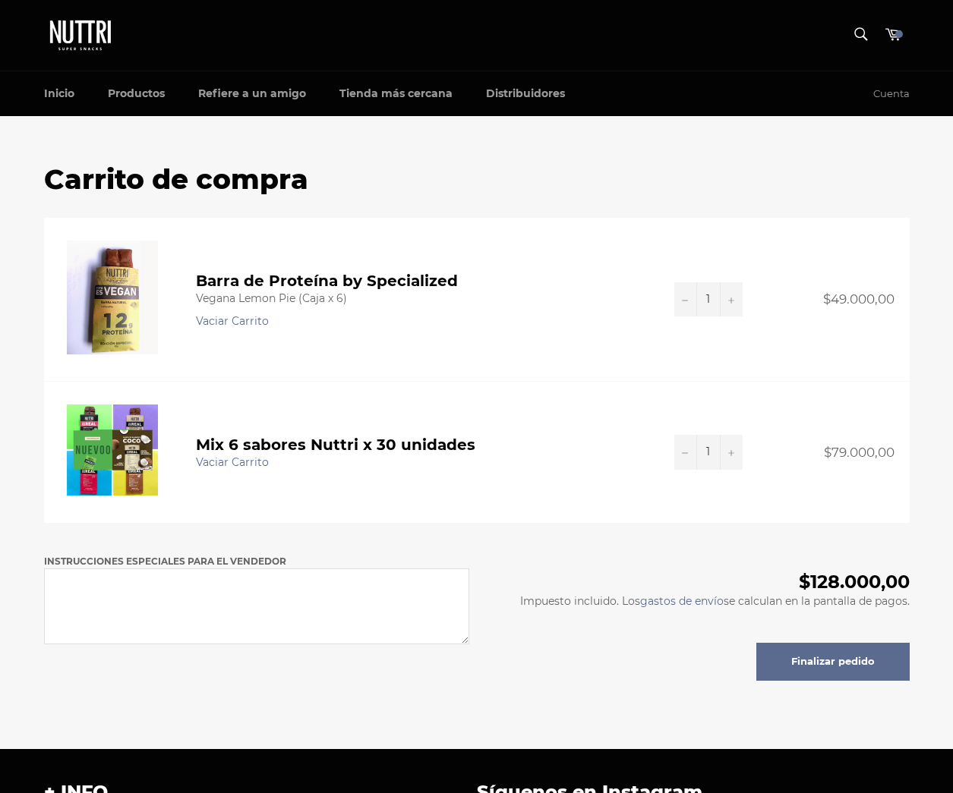
scroll to position [113, 0]
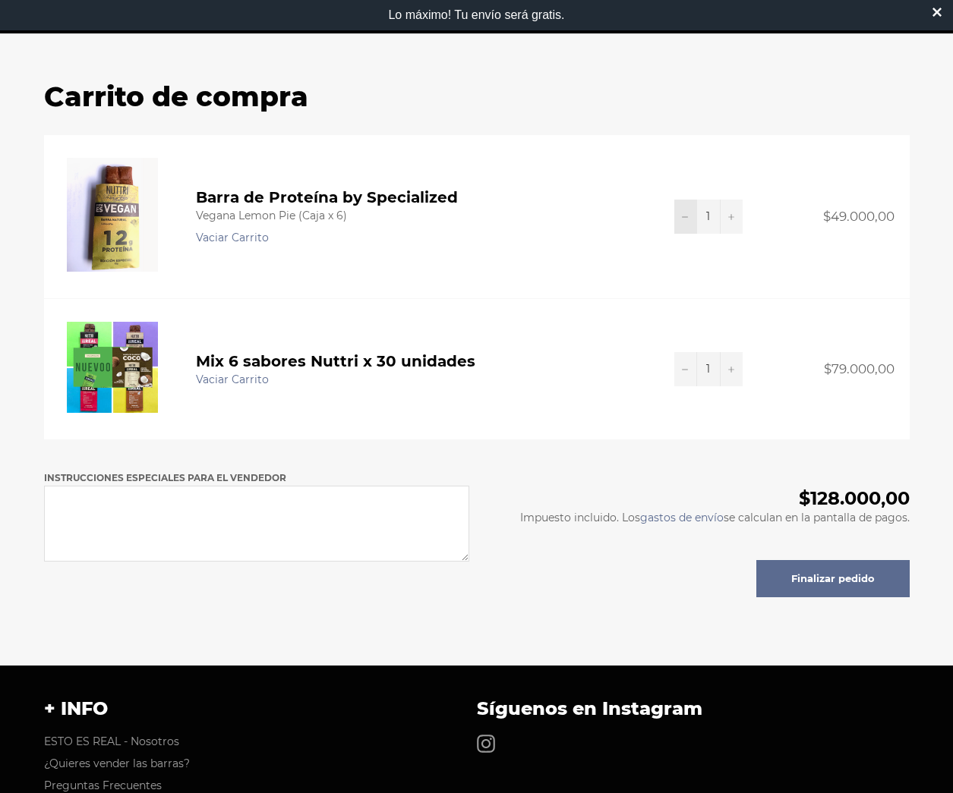
click at [683, 214] on icon "Quitar uno a la cantidad de artículos" at bounding box center [685, 217] width 6 height 6
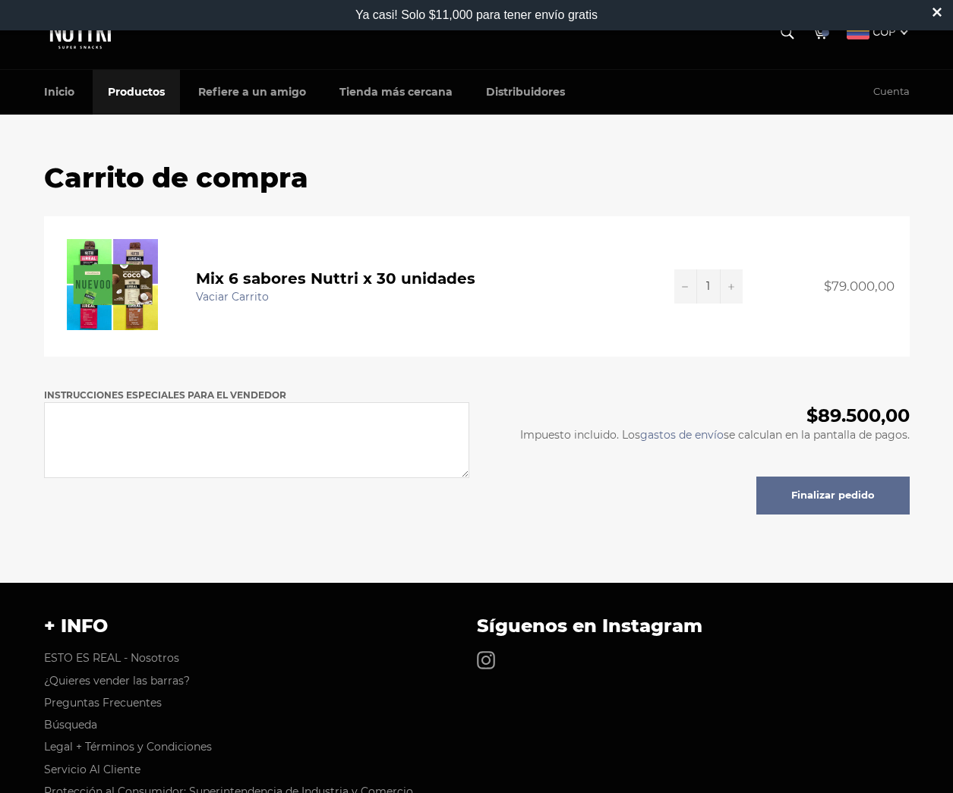
click at [128, 95] on link "Productos" at bounding box center [136, 92] width 87 height 45
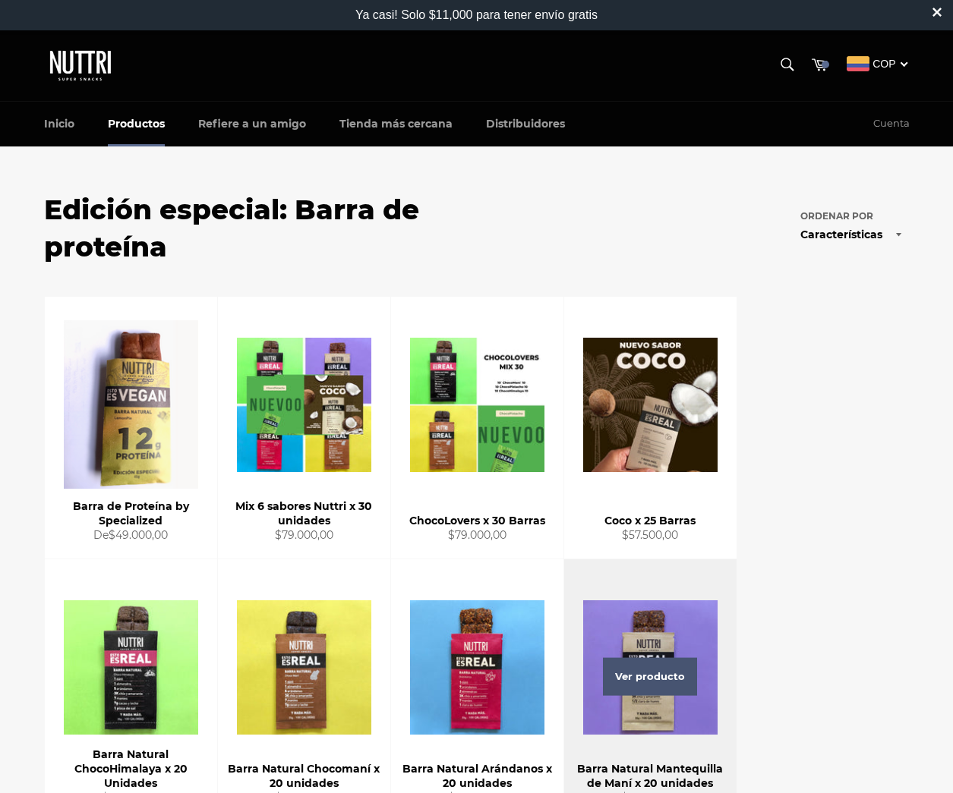
click at [654, 677] on span "Ver producto" at bounding box center [650, 677] width 94 height 38
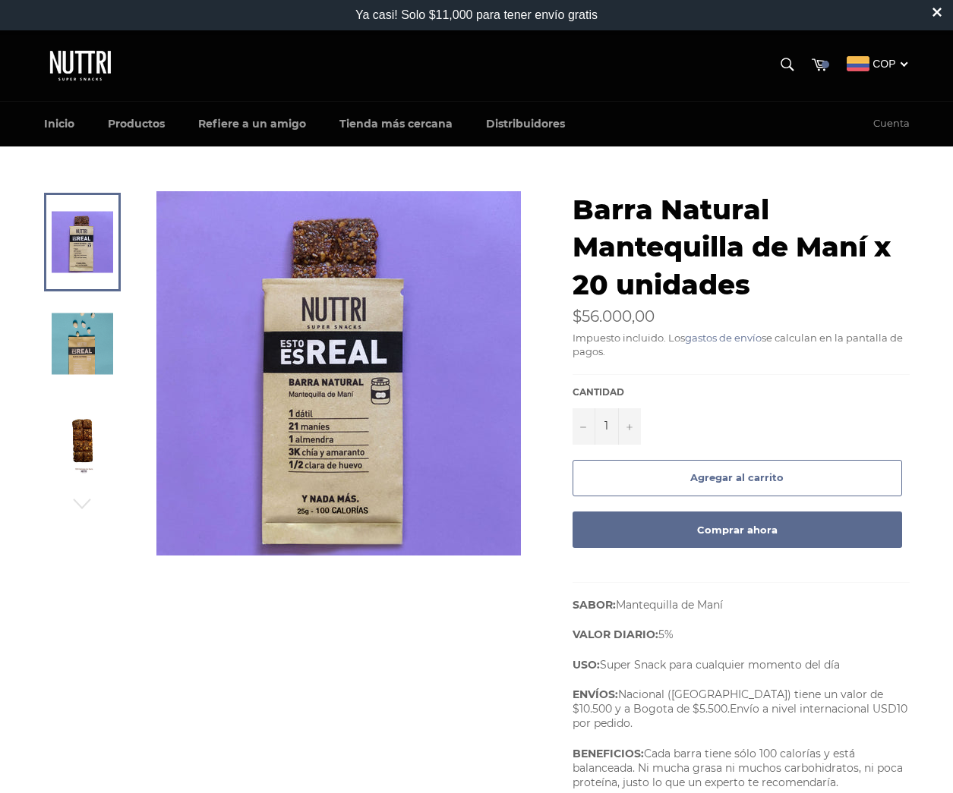
click at [85, 443] on img at bounding box center [82, 445] width 61 height 61
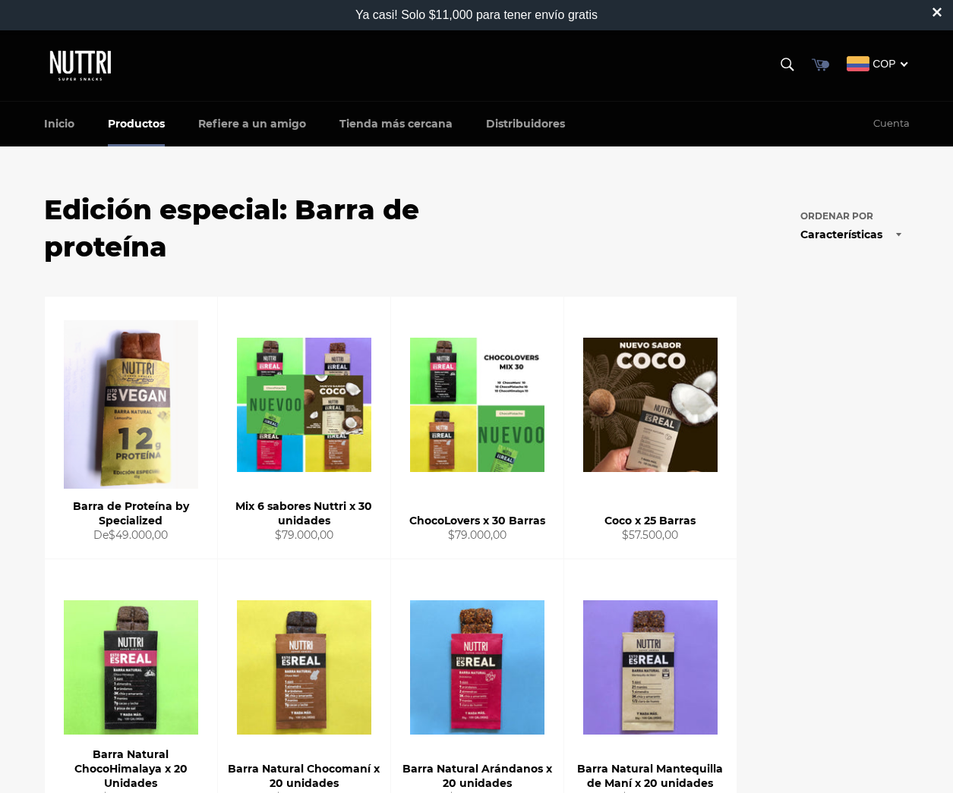
click at [823, 62] on span at bounding box center [825, 65] width 8 height 8
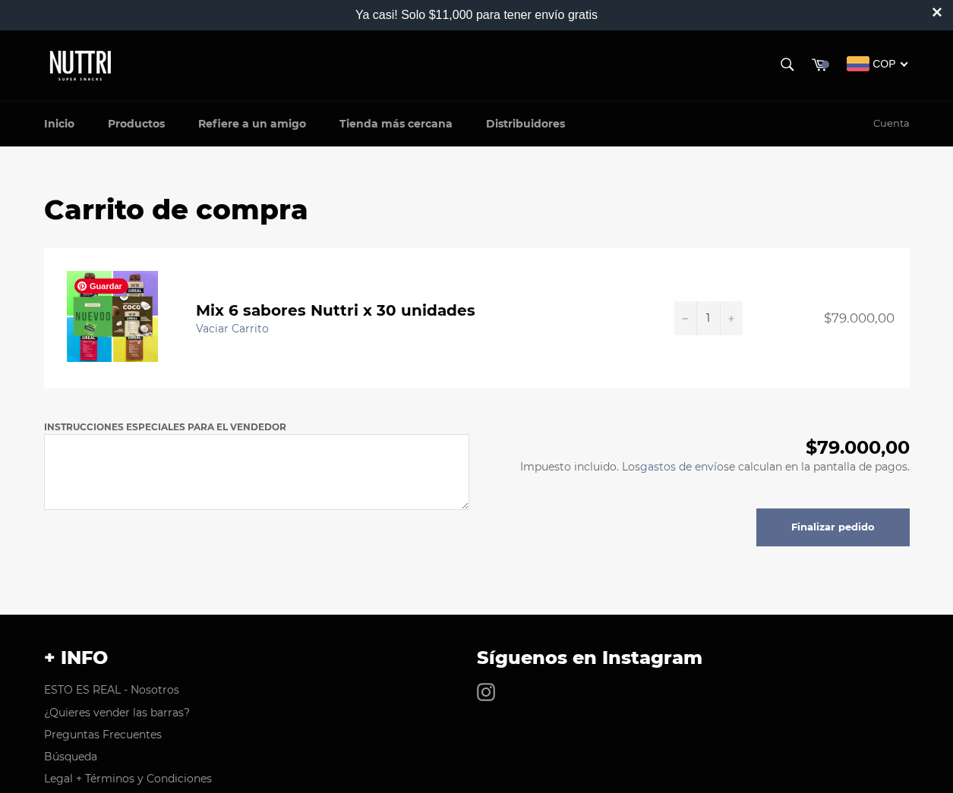
click at [140, 308] on img at bounding box center [112, 316] width 91 height 91
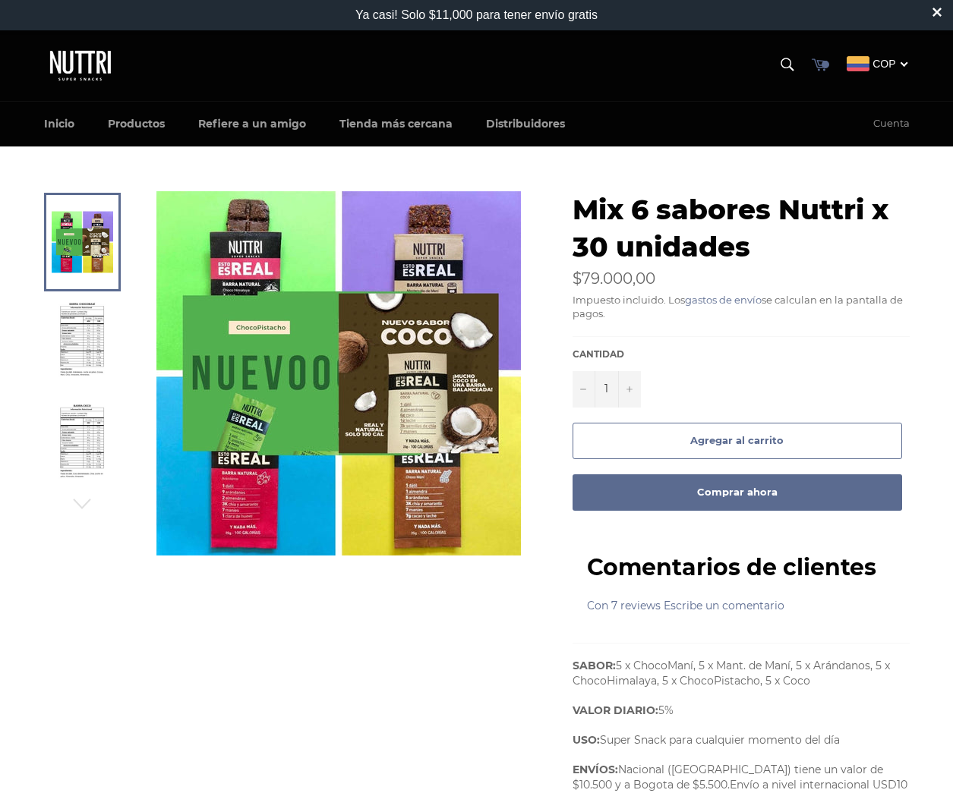
click at [817, 68] on icon at bounding box center [819, 63] width 17 height 17
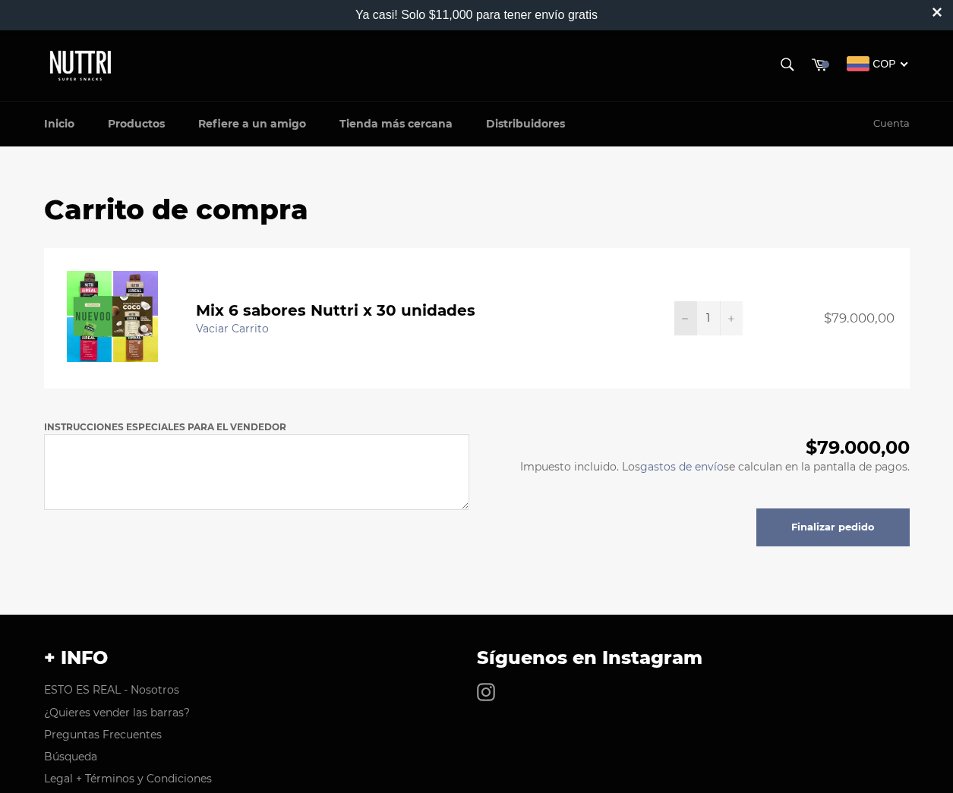
click at [682, 315] on button "−" at bounding box center [685, 318] width 23 height 34
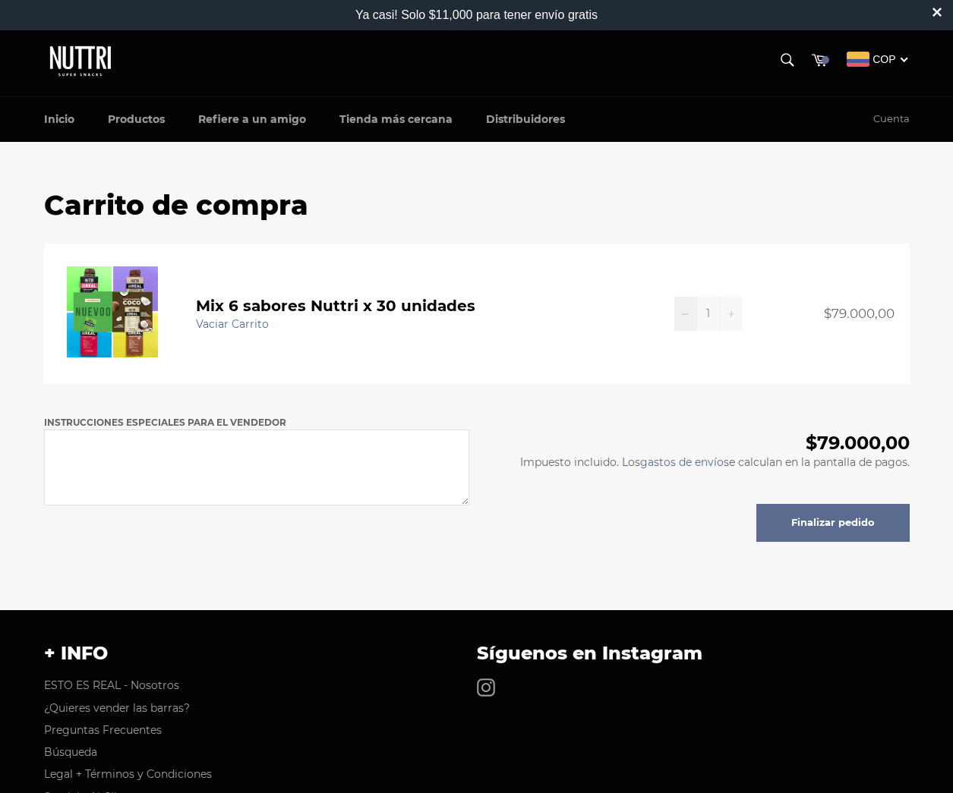
scroll to position [8, 0]
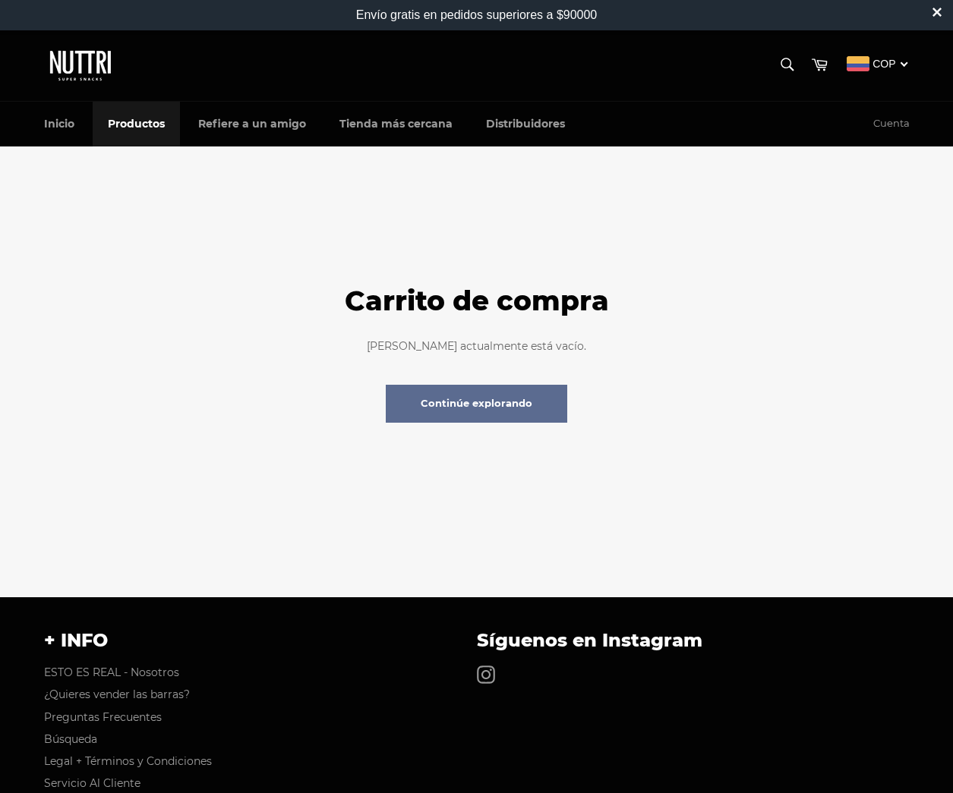
click at [127, 122] on link "Productos" at bounding box center [136, 124] width 87 height 45
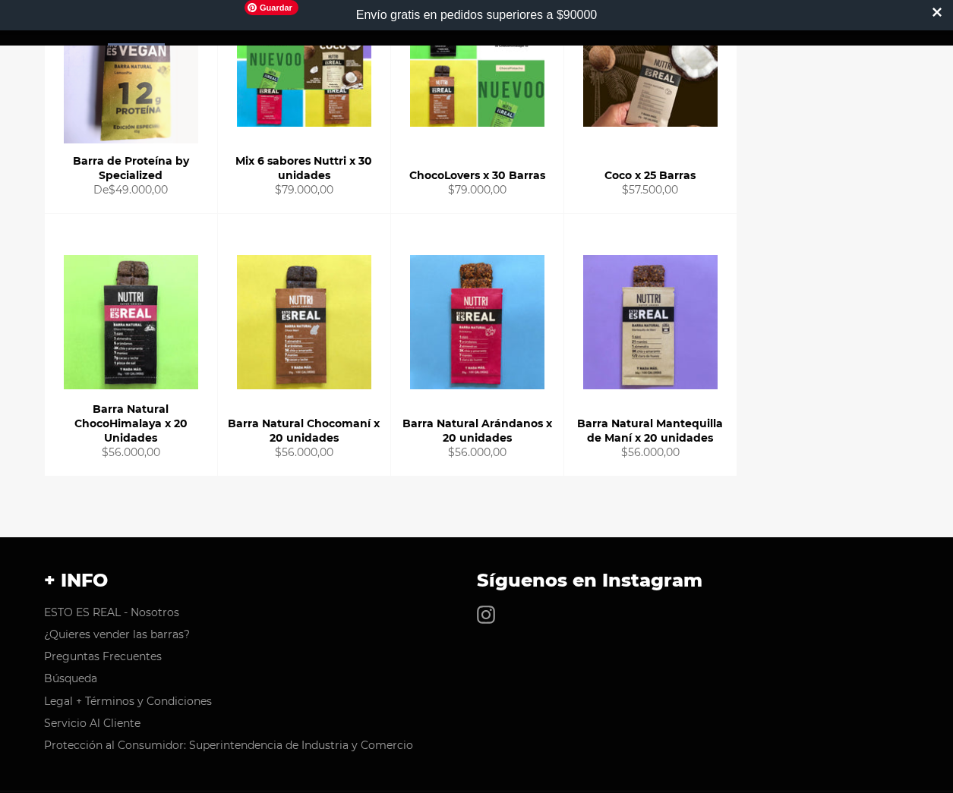
scroll to position [374, 0]
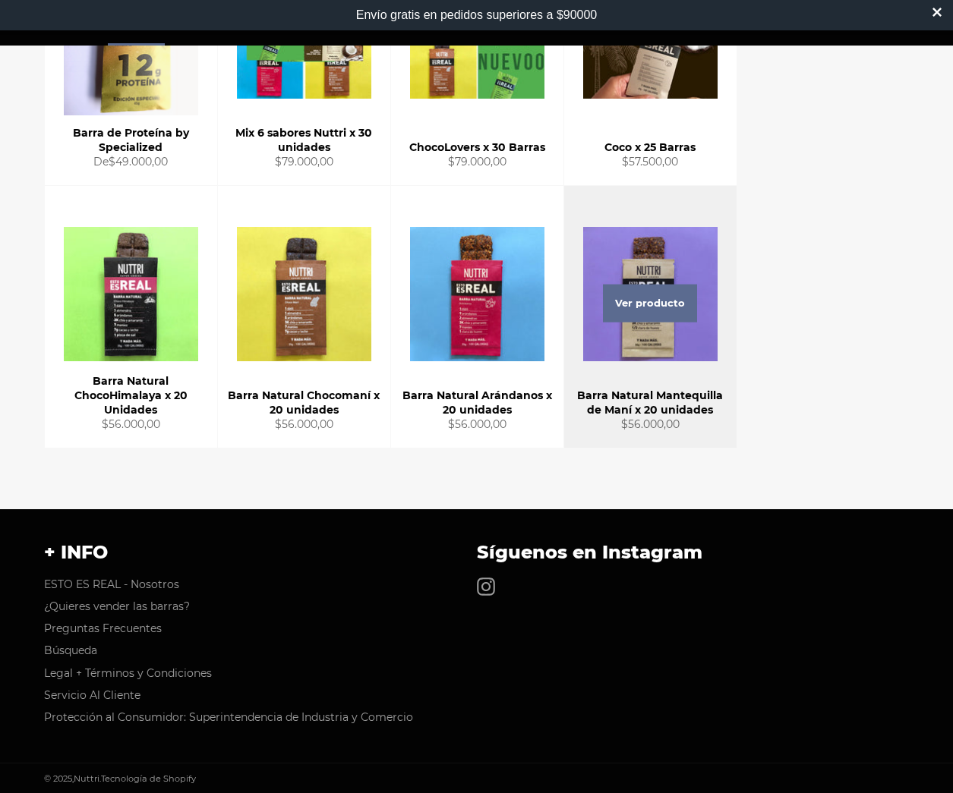
click at [660, 253] on div "Ver producto" at bounding box center [650, 317] width 172 height 262
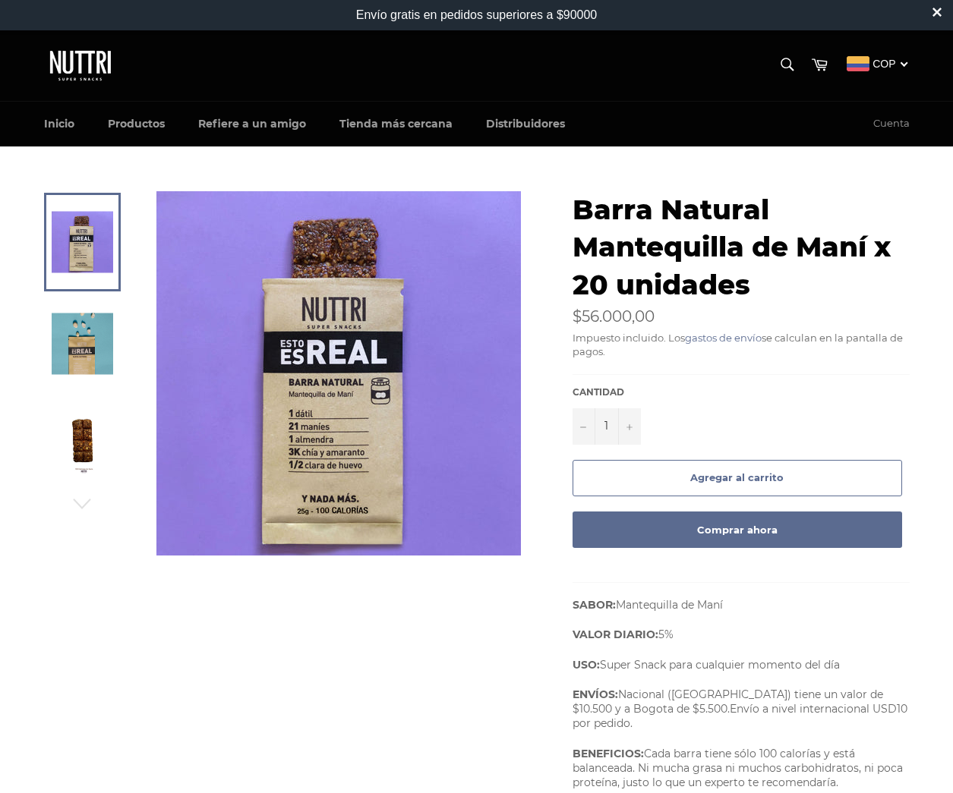
click at [755, 478] on span "Agregar al carrito" at bounding box center [736, 477] width 93 height 12
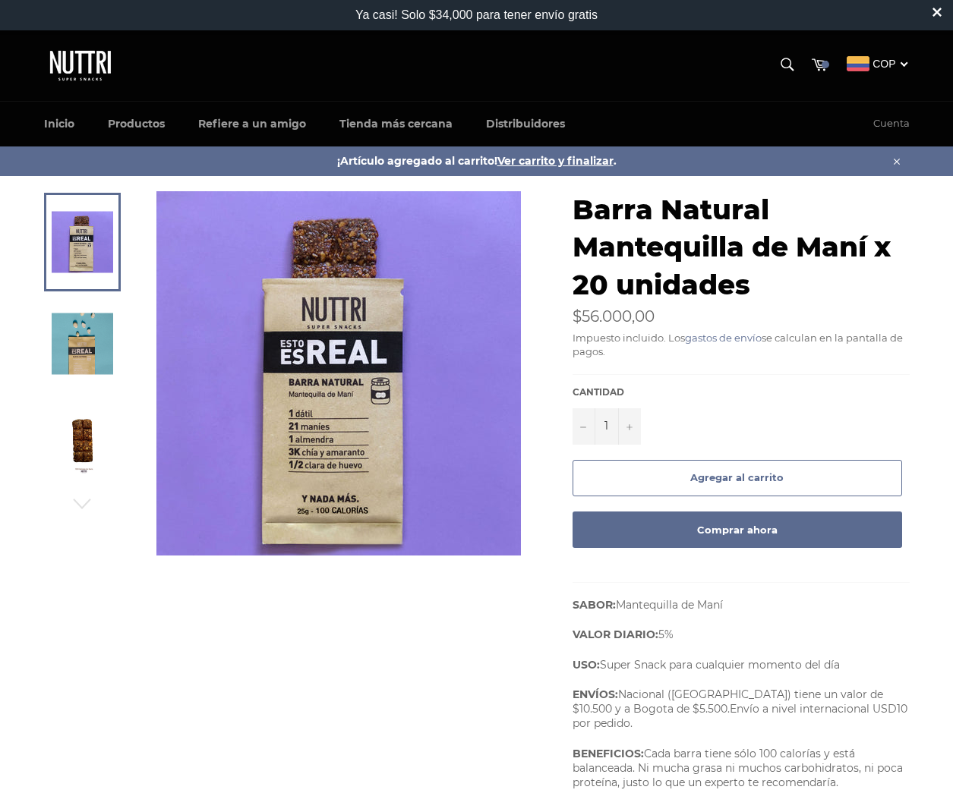
click at [646, 480] on button "Agregar al carrito" at bounding box center [736, 478] width 329 height 36
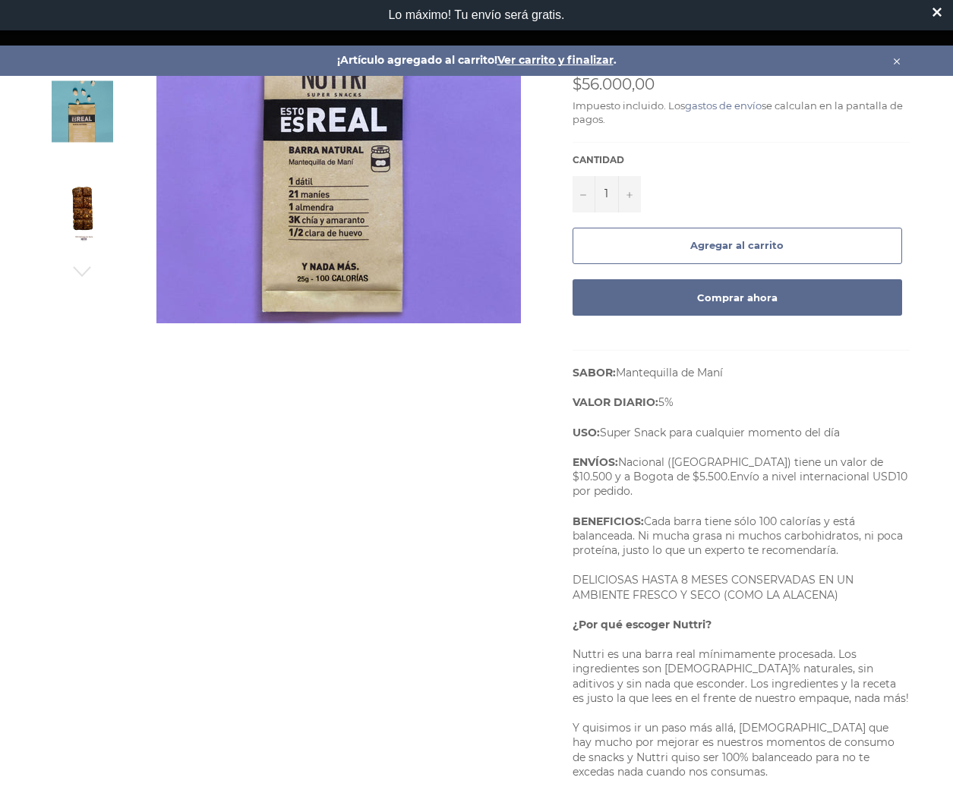
scroll to position [242, 0]
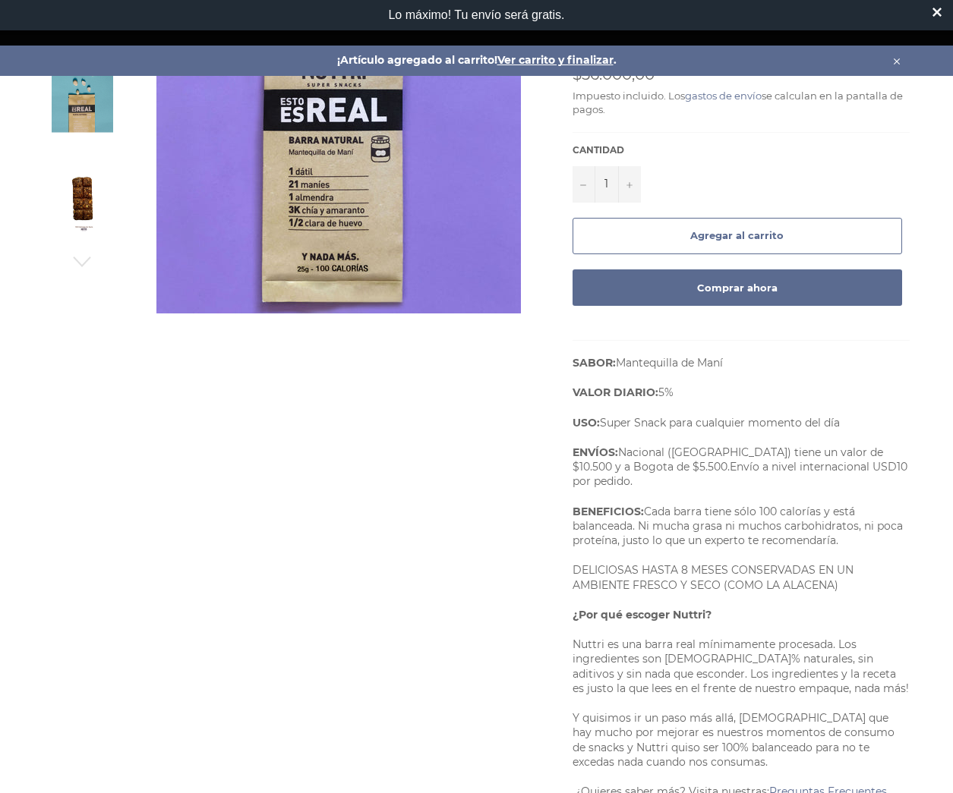
click at [632, 244] on button "Agregar al carrito" at bounding box center [736, 236] width 329 height 36
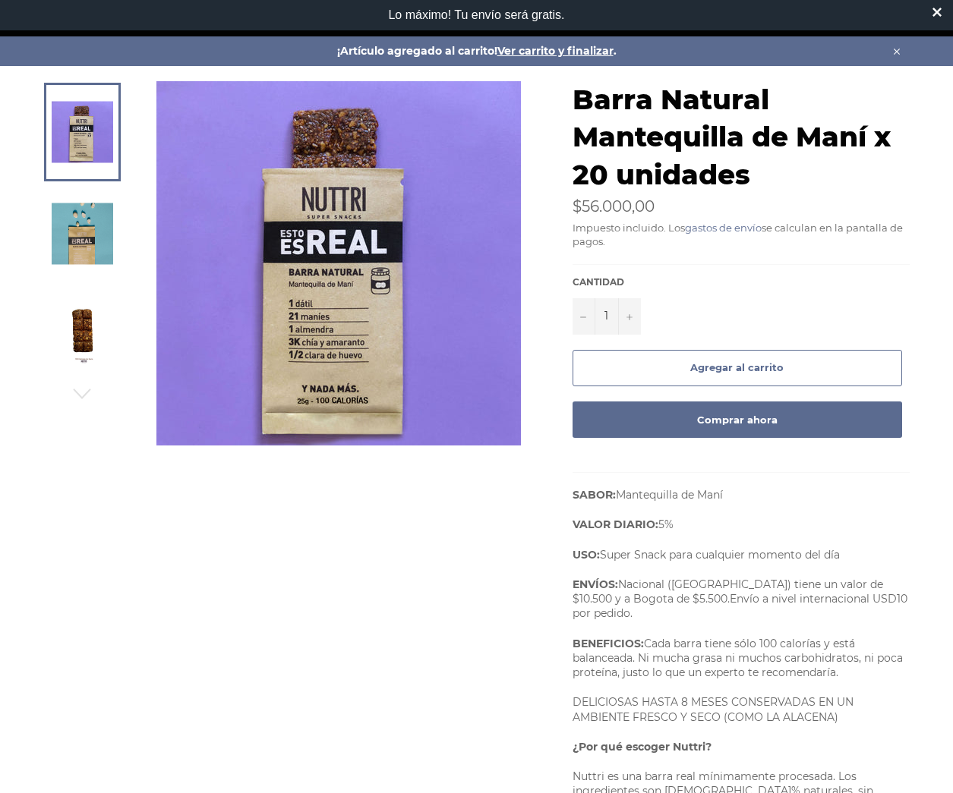
scroll to position [0, 0]
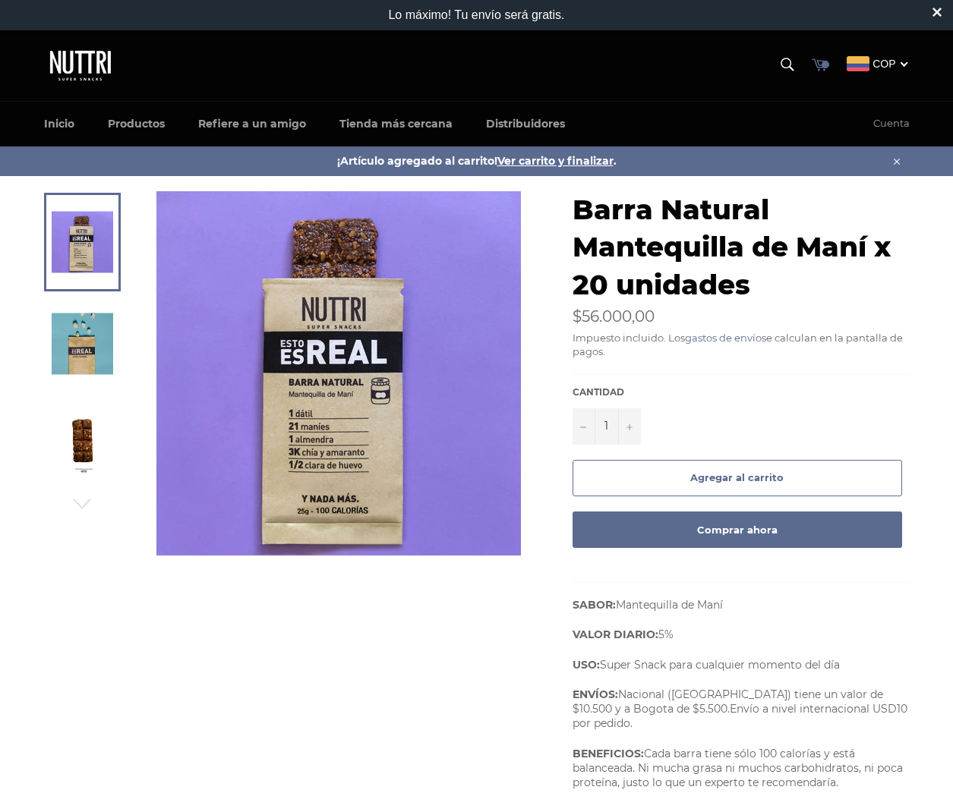
click at [815, 61] on icon at bounding box center [820, 64] width 16 height 12
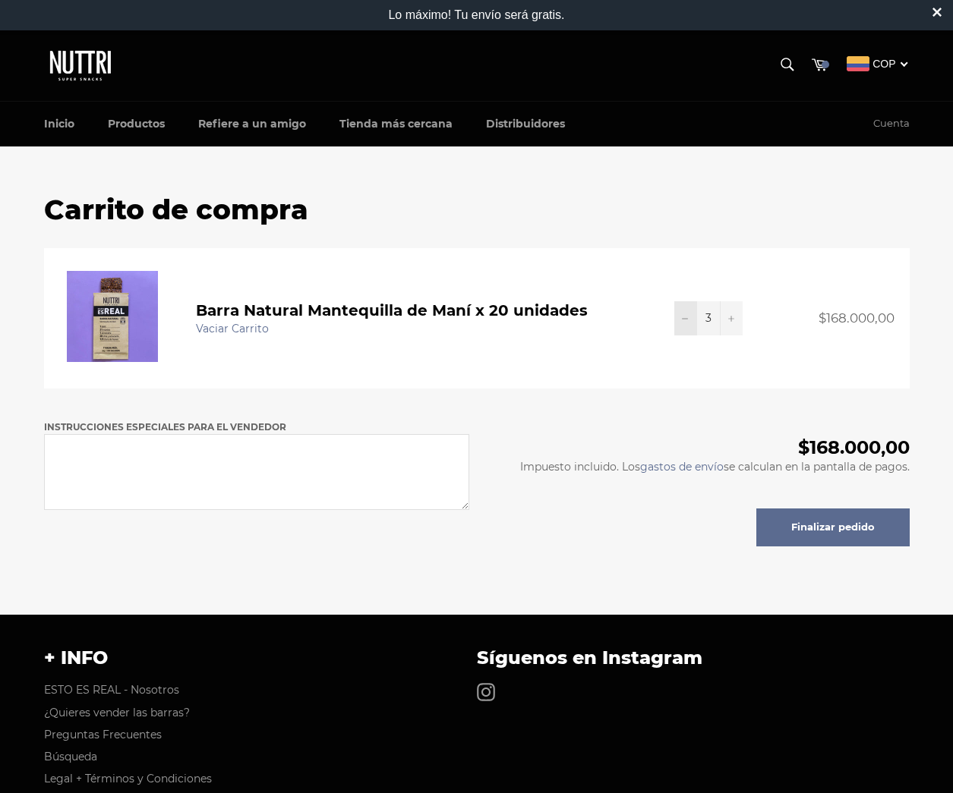
click at [688, 315] on button "−" at bounding box center [685, 318] width 23 height 34
click at [679, 330] on button "−" at bounding box center [685, 318] width 23 height 34
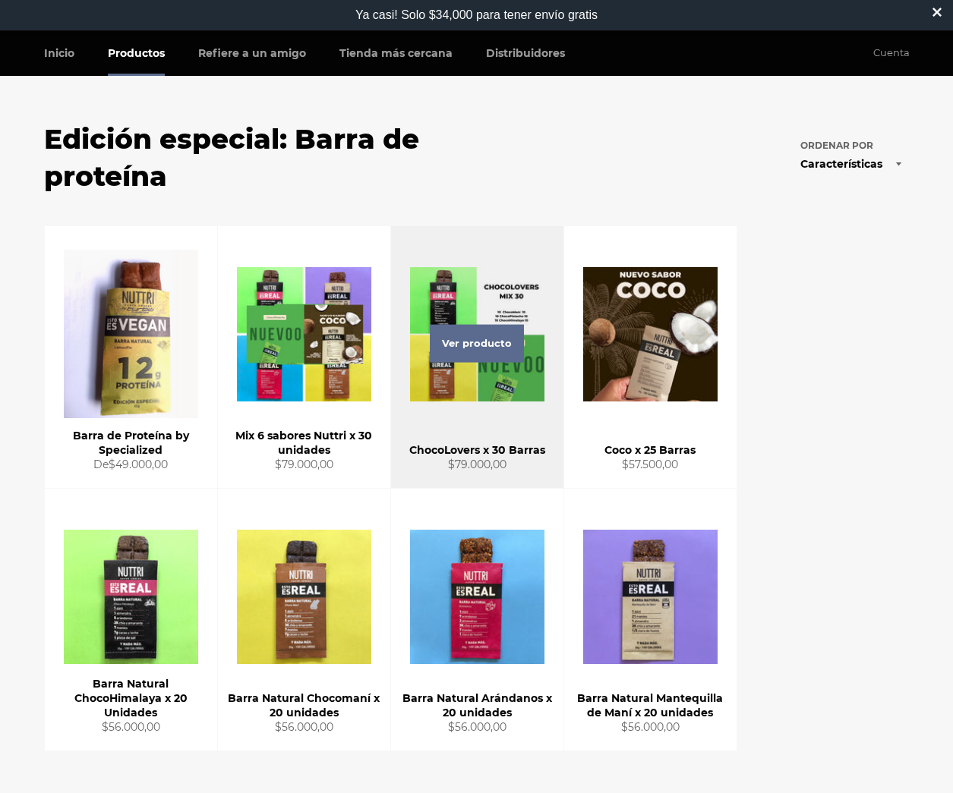
scroll to position [62, 0]
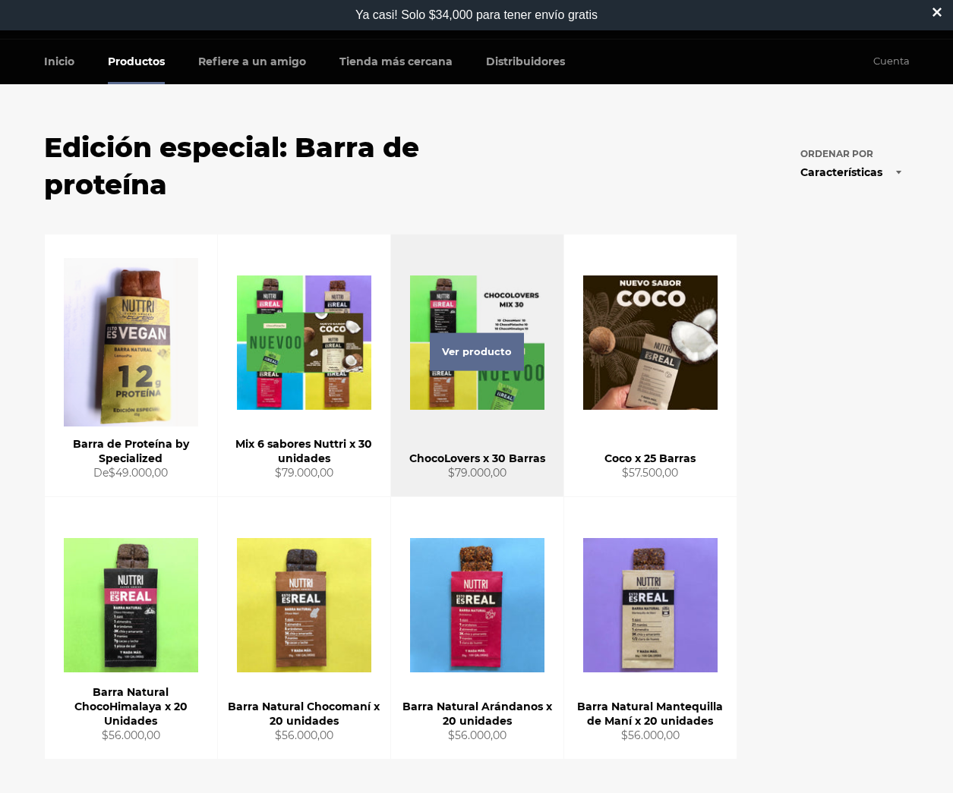
click at [506, 289] on div "Ver producto" at bounding box center [477, 366] width 172 height 262
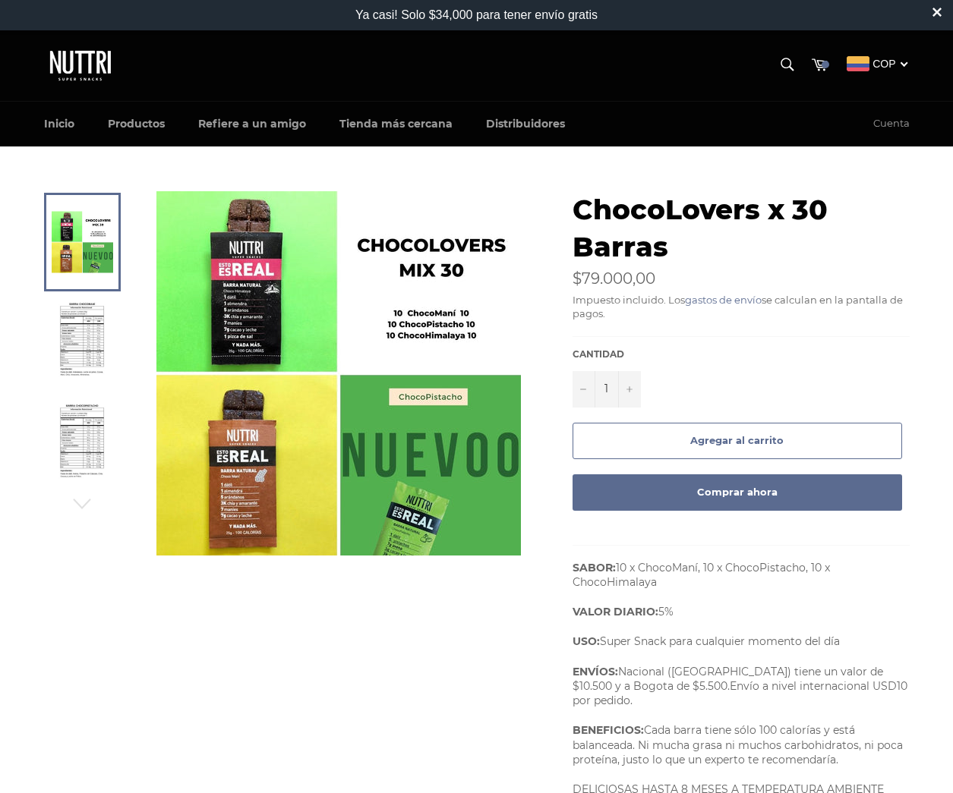
click at [288, 287] on img at bounding box center [338, 373] width 364 height 364
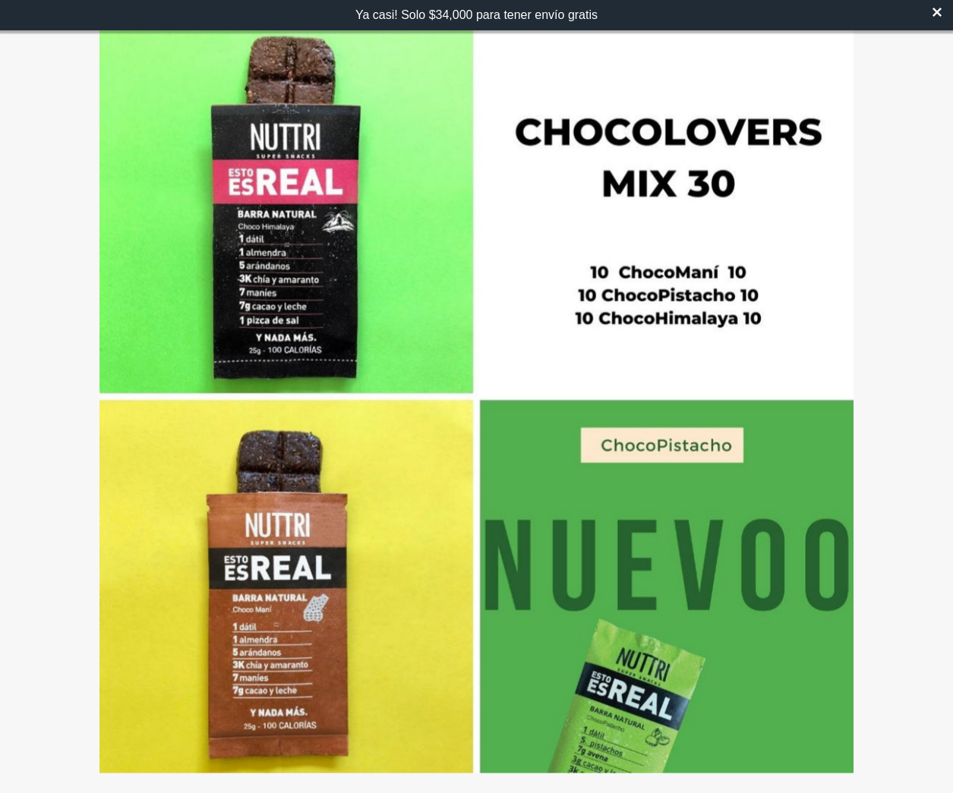
click at [934, 11] on icon at bounding box center [936, 12] width 9 height 9
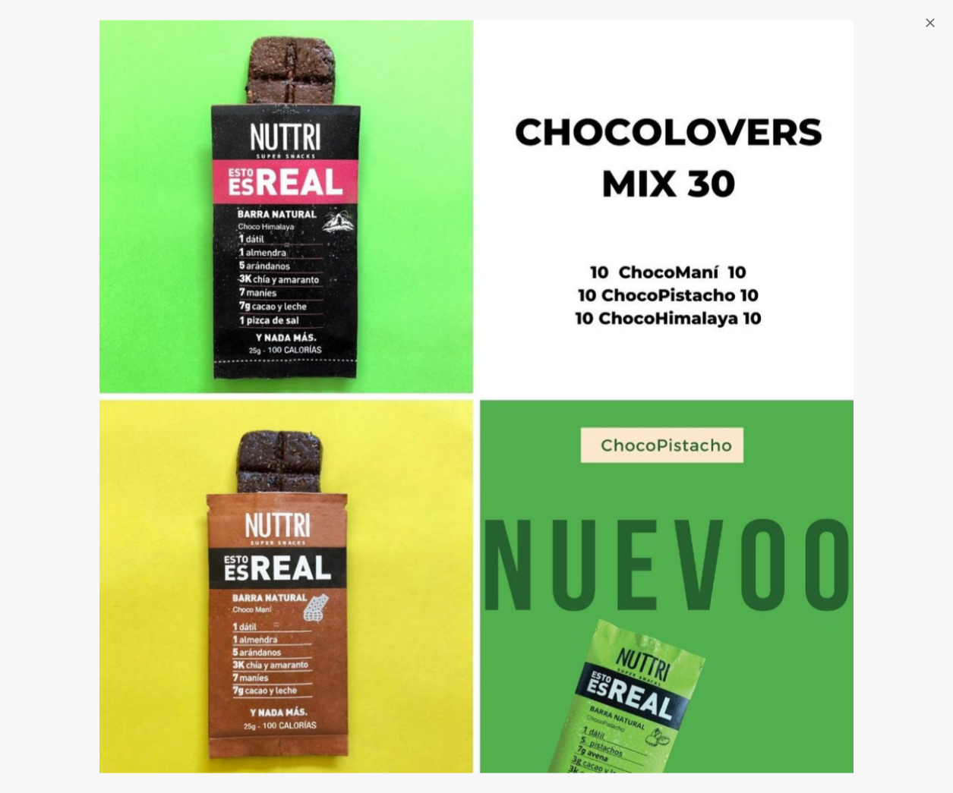
click at [934, 22] on icon "button" at bounding box center [929, 22] width 15 height 15
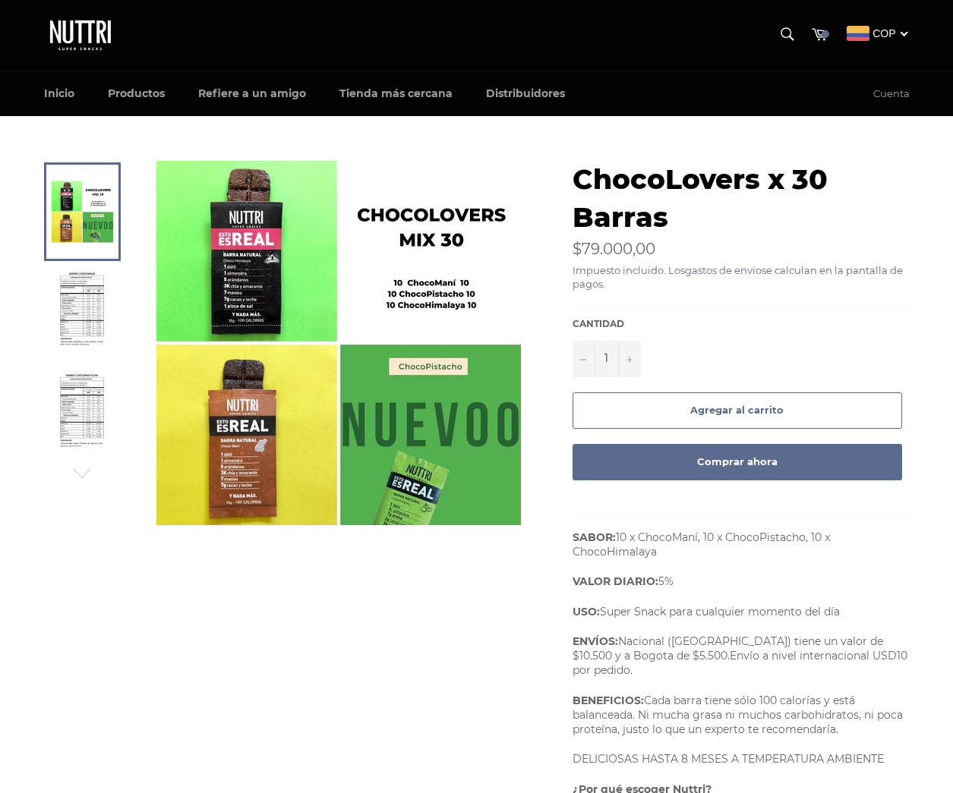
click at [88, 320] on img at bounding box center [81, 314] width 47 height 84
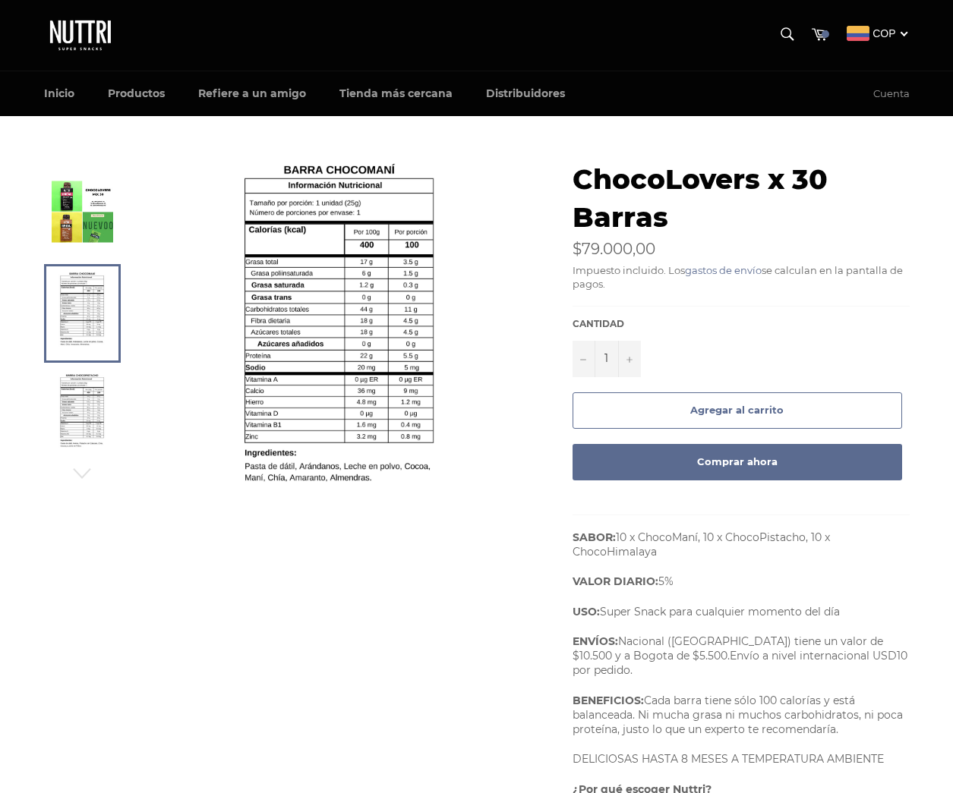
click at [71, 418] on img at bounding box center [81, 416] width 47 height 84
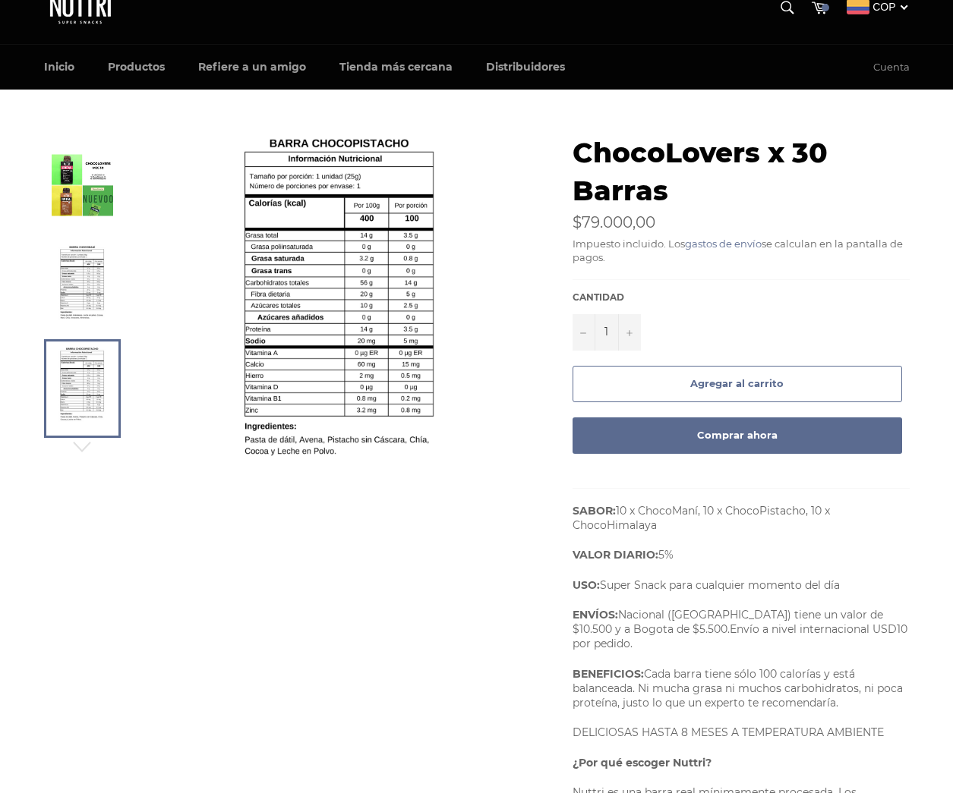
scroll to position [51, 0]
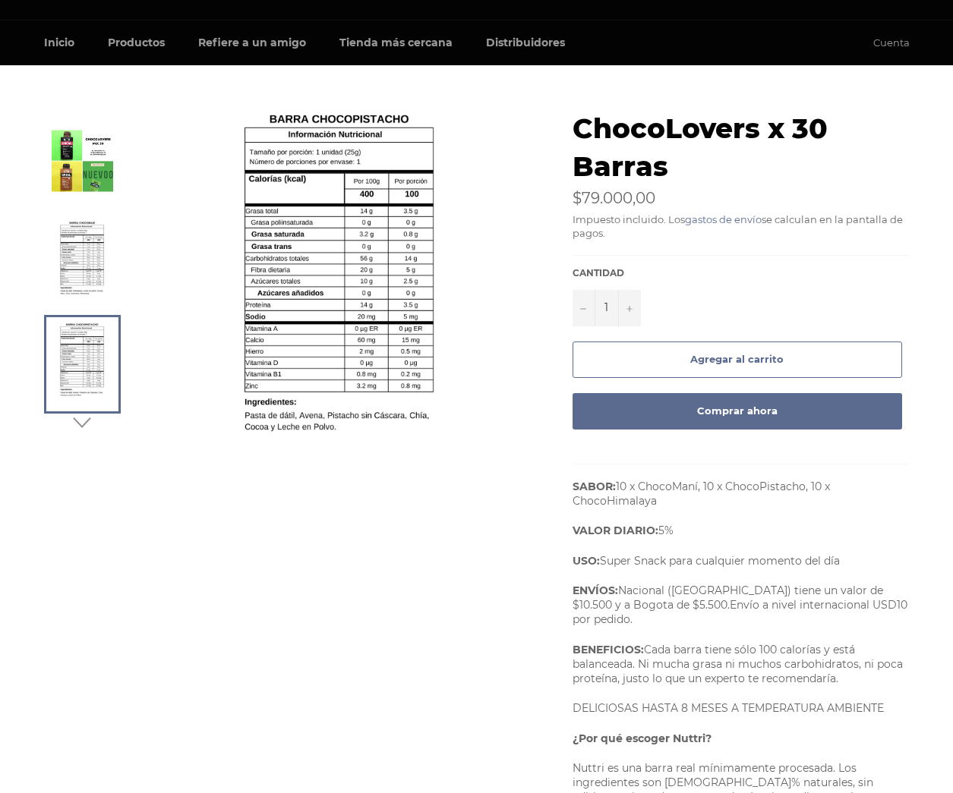
click at [87, 423] on icon "button" at bounding box center [82, 422] width 23 height 23
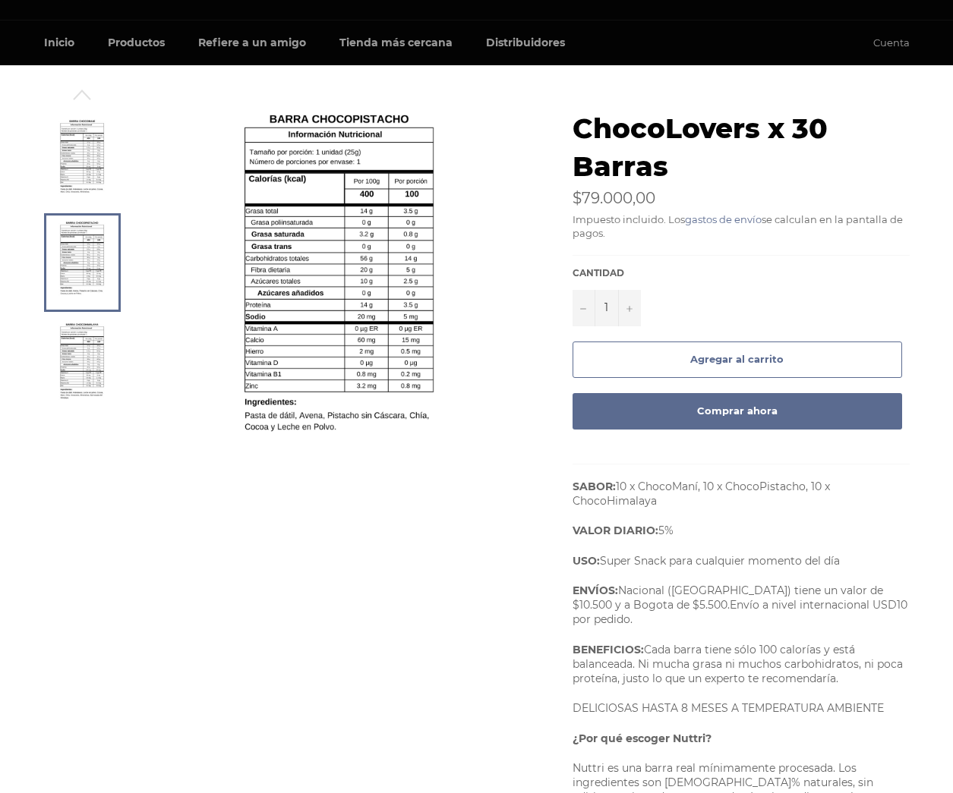
click at [80, 355] on img at bounding box center [81, 365] width 47 height 84
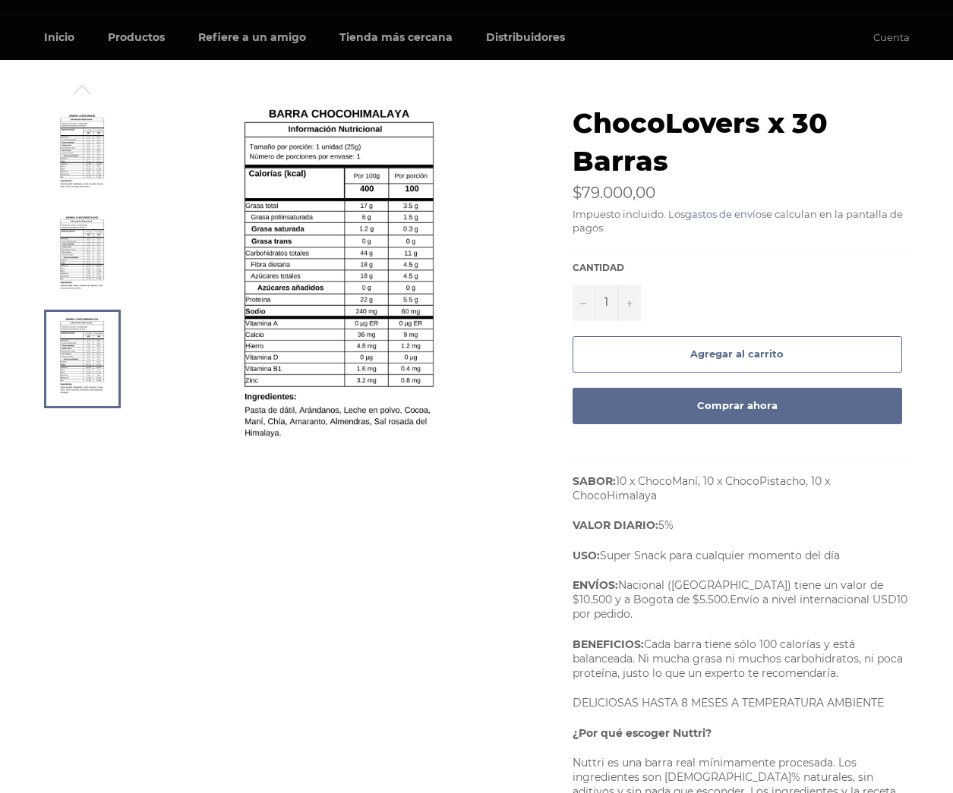
scroll to position [58, 0]
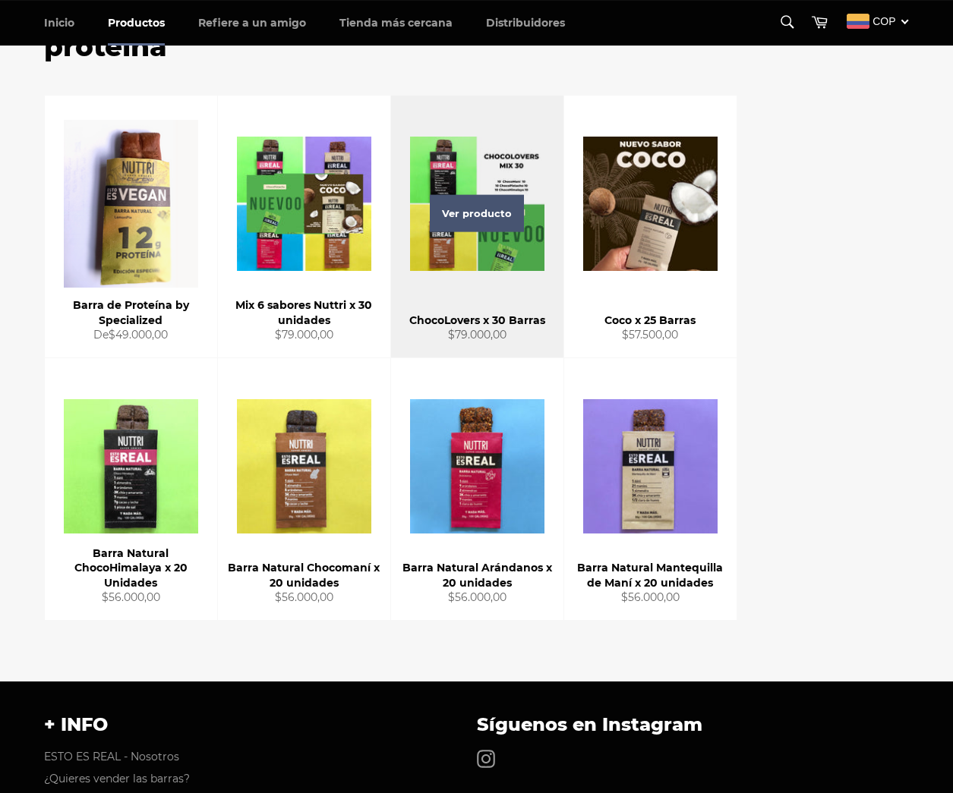
scroll to position [176, 0]
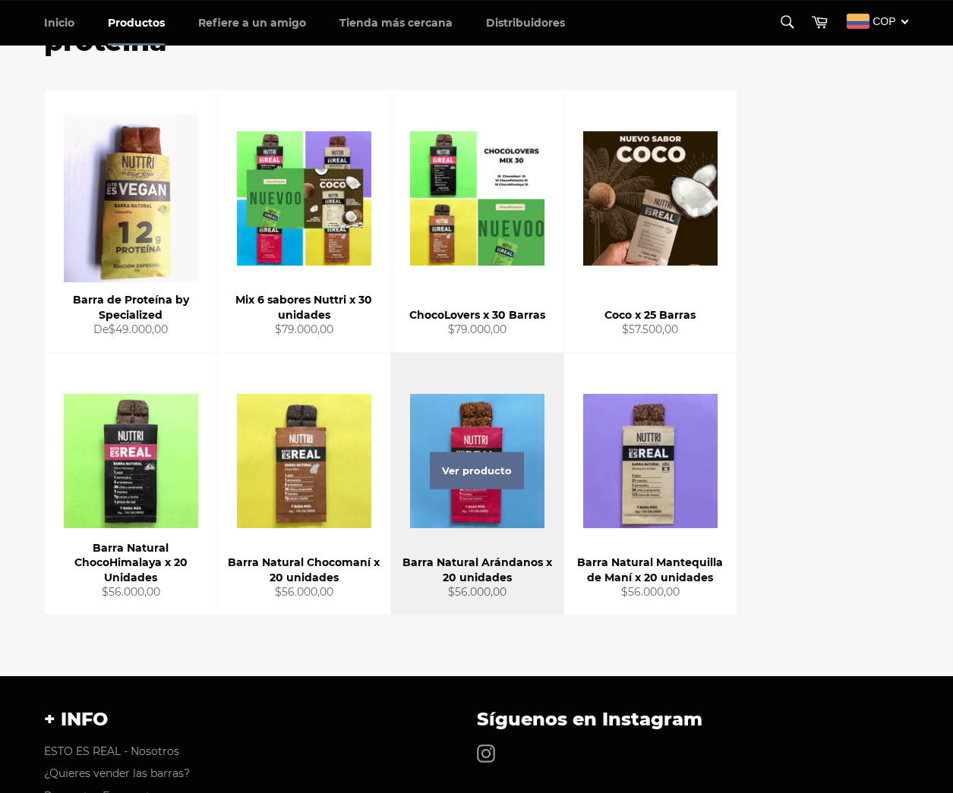
click at [521, 503] on div "Ver producto" at bounding box center [477, 484] width 172 height 262
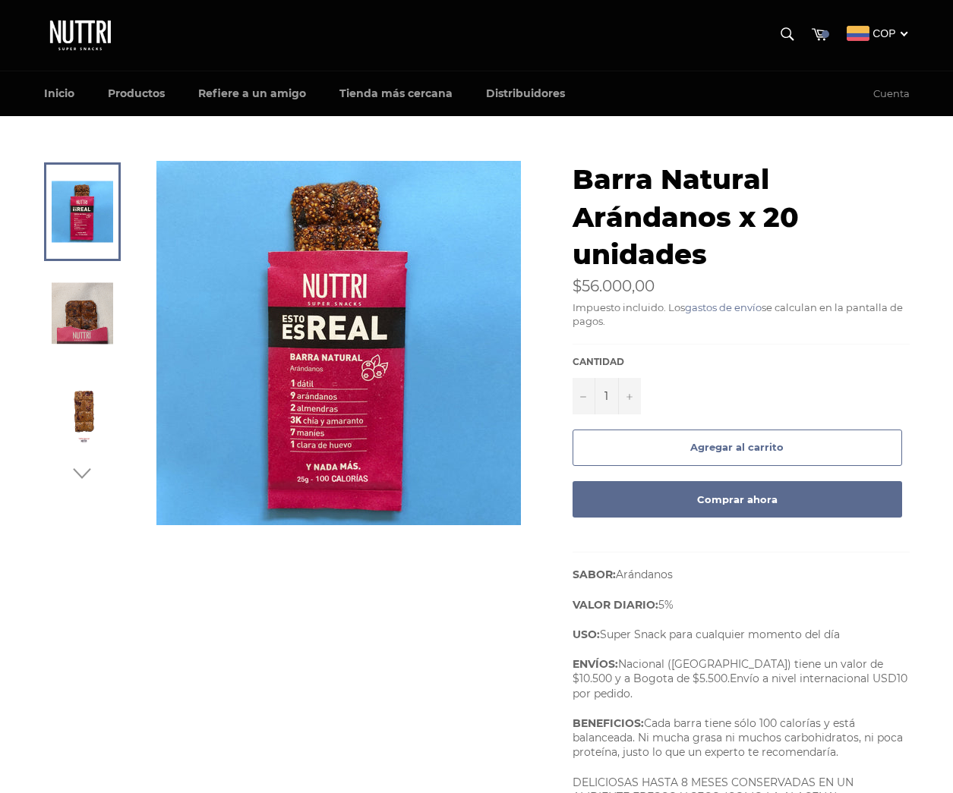
click at [80, 470] on icon "button" at bounding box center [82, 473] width 23 height 23
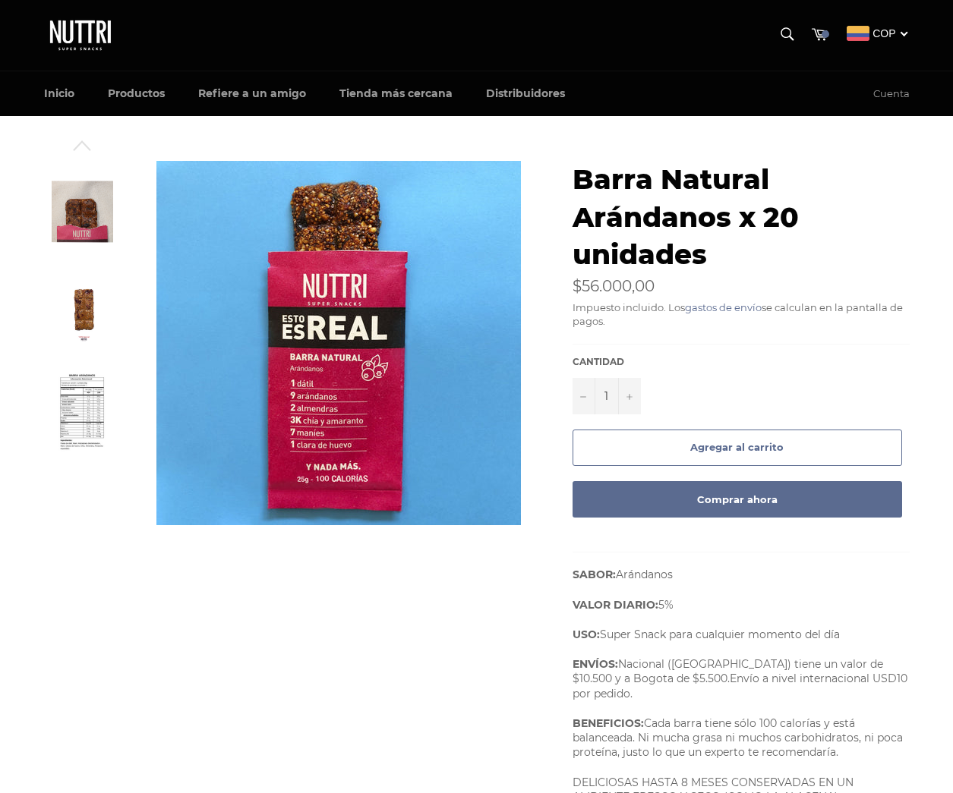
click at [82, 428] on img at bounding box center [81, 416] width 47 height 84
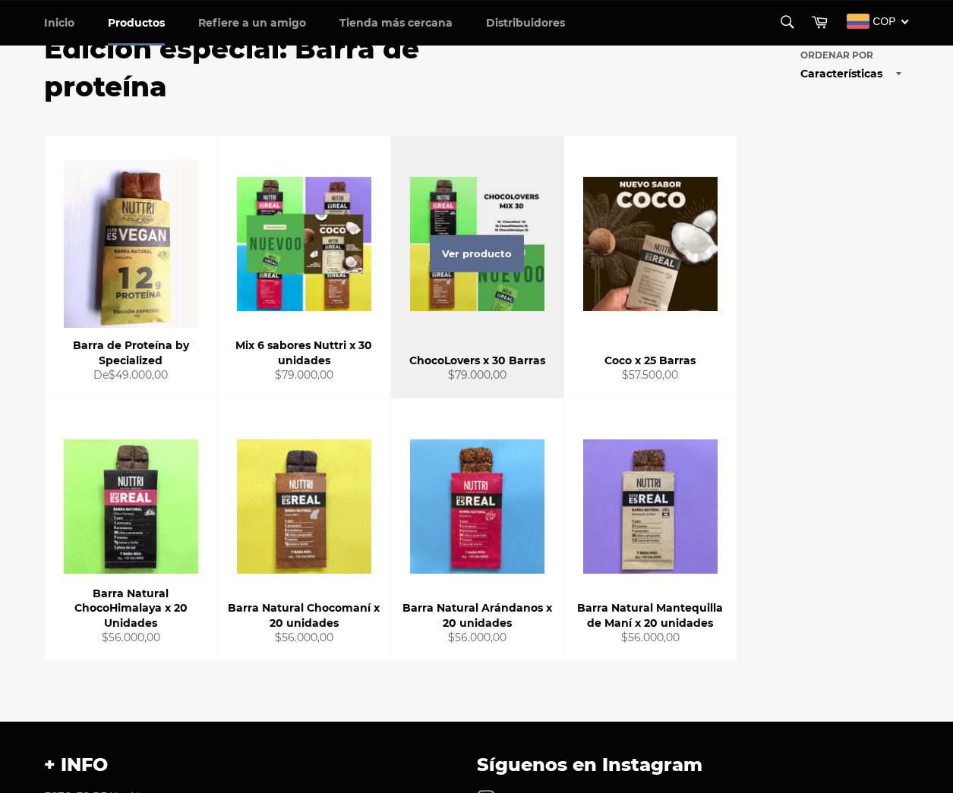
scroll to position [132, 0]
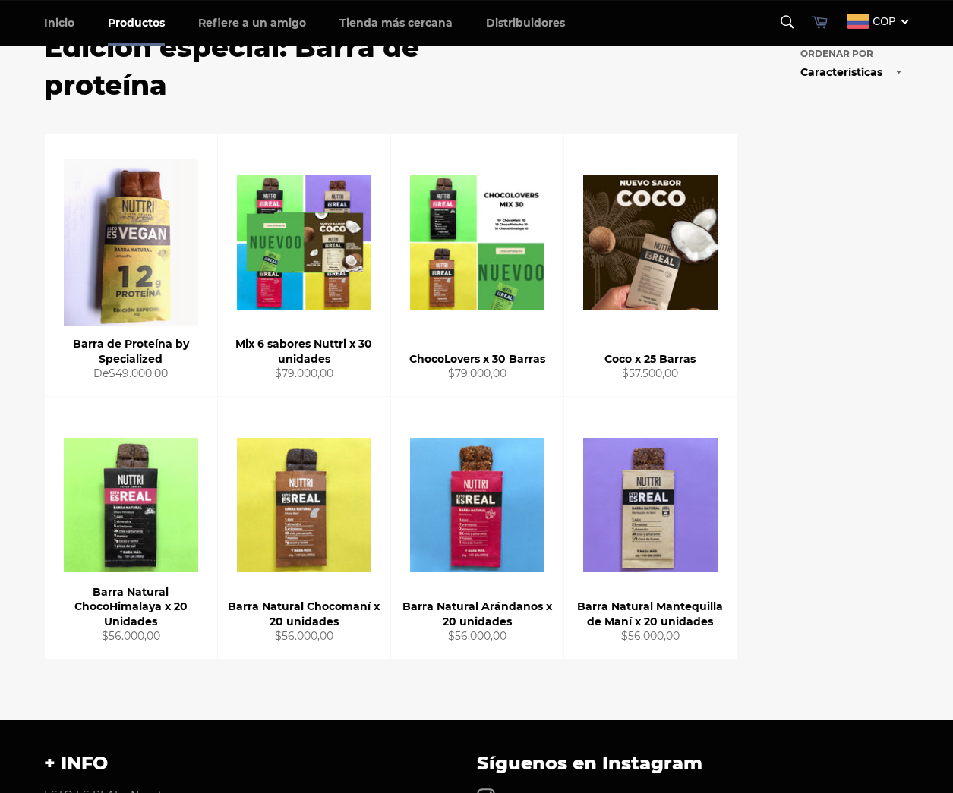
click at [819, 19] on icon at bounding box center [819, 21] width 17 height 17
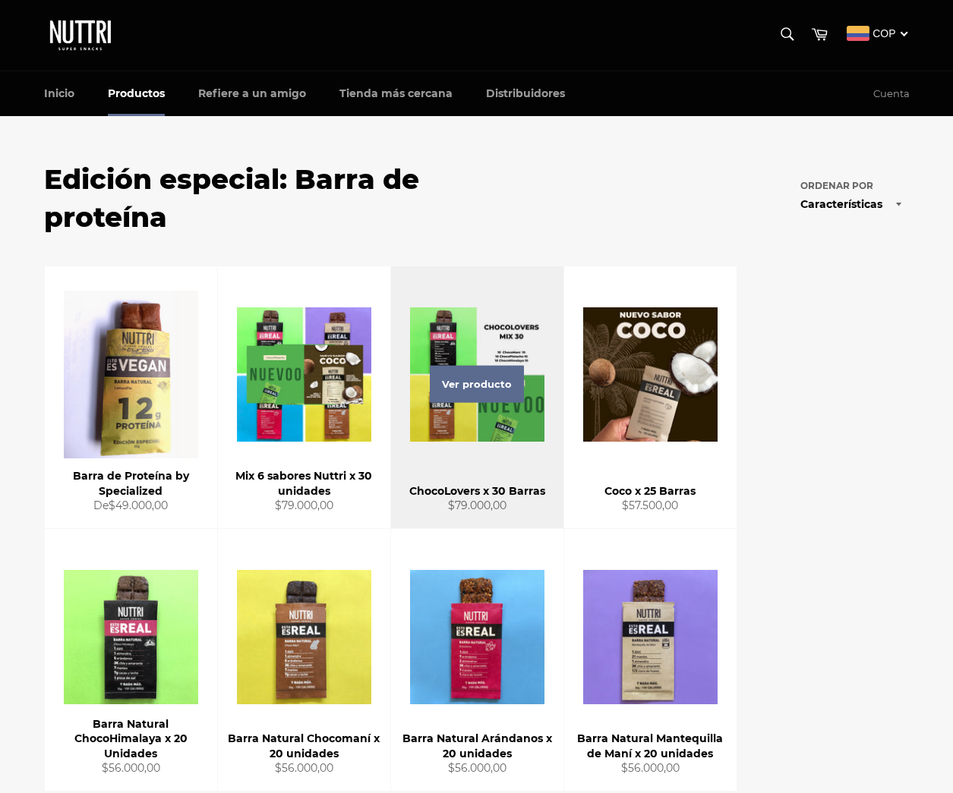
click at [512, 421] on div "Ver producto" at bounding box center [477, 397] width 172 height 262
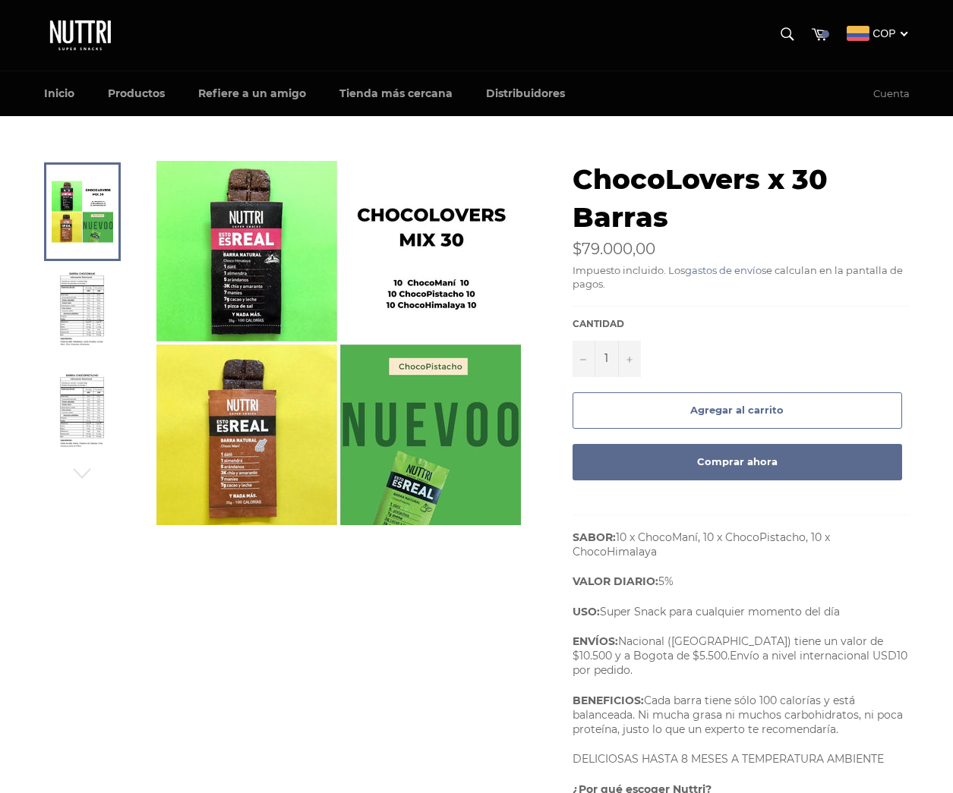
click at [798, 410] on button "Agregar al carrito" at bounding box center [736, 410] width 329 height 36
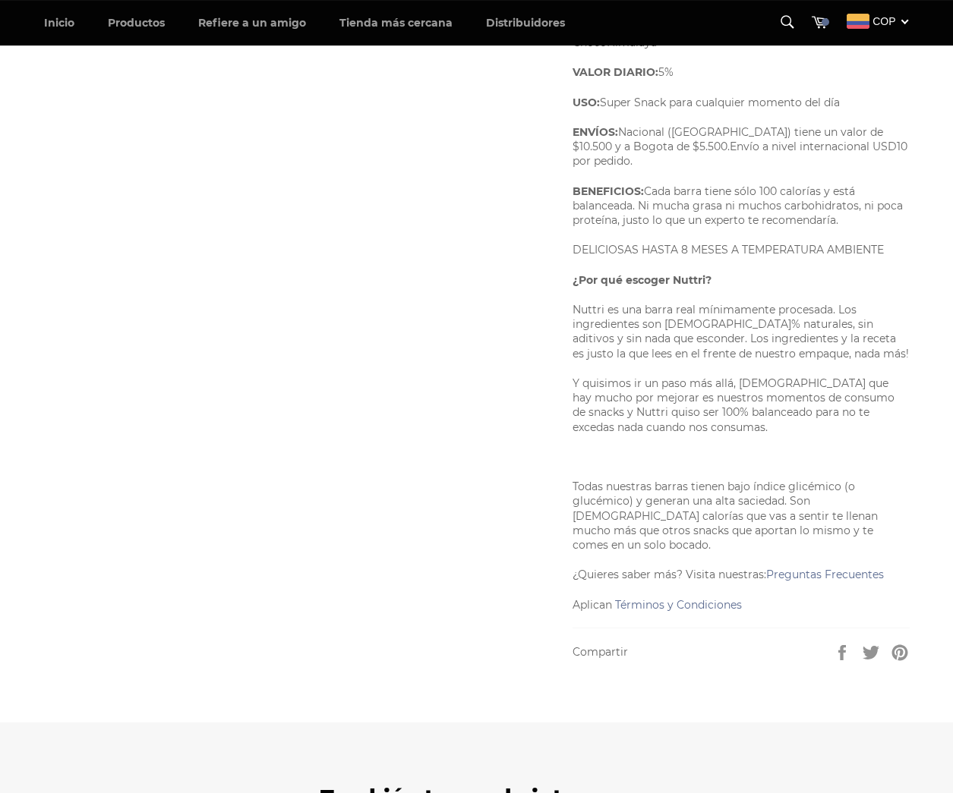
scroll to position [515, 0]
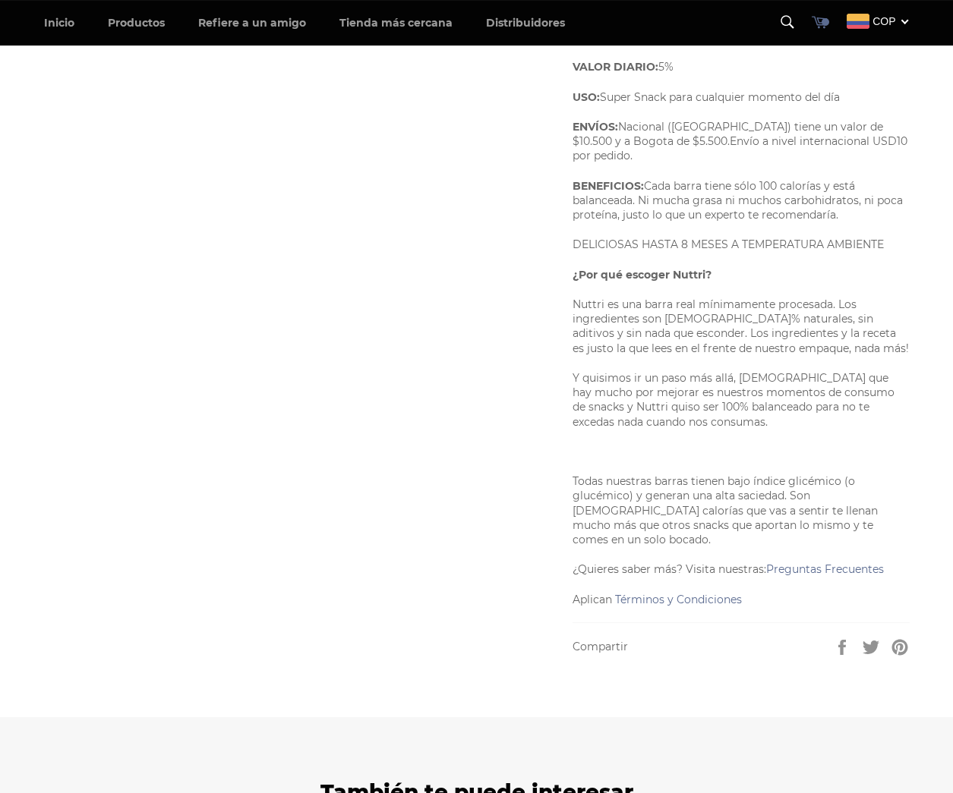
click at [826, 24] on link "Carrito" at bounding box center [819, 23] width 32 height 34
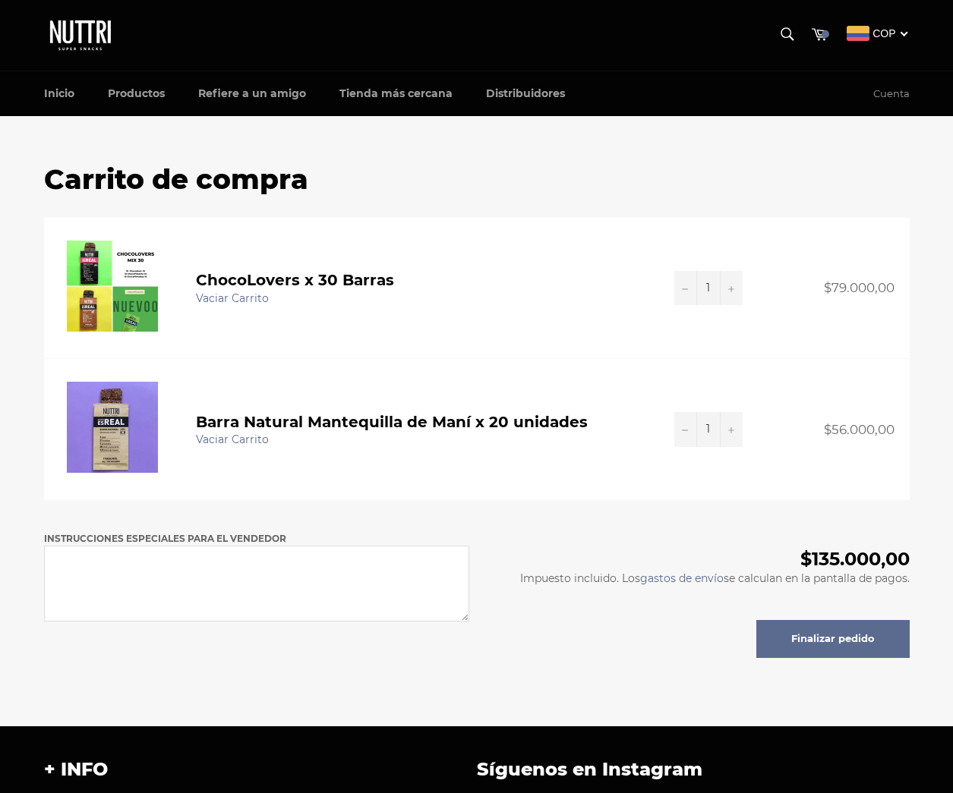
click at [845, 633] on button "Finalizar pedido" at bounding box center [832, 639] width 153 height 38
